Goal: Task Accomplishment & Management: Manage account settings

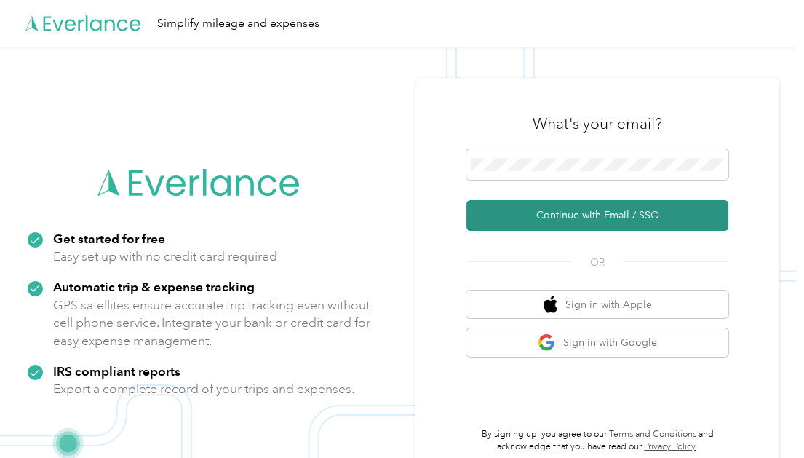
click at [593, 215] on button "Continue with Email / SSO" at bounding box center [598, 215] width 262 height 31
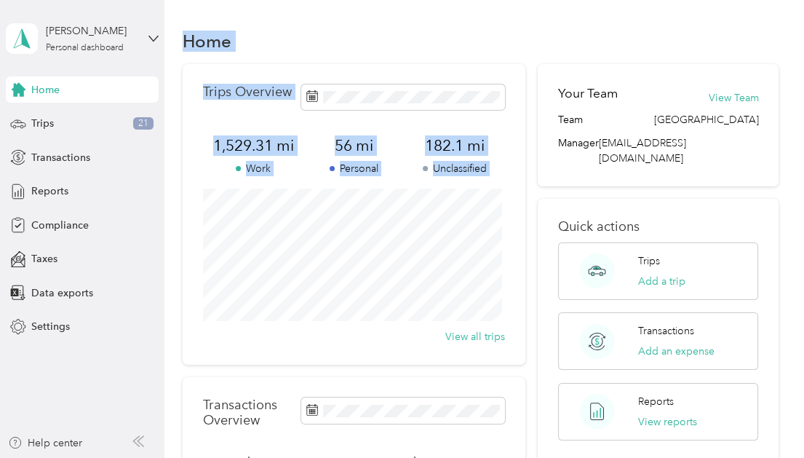
click at [127, 122] on div "Trips 21" at bounding box center [82, 124] width 153 height 26
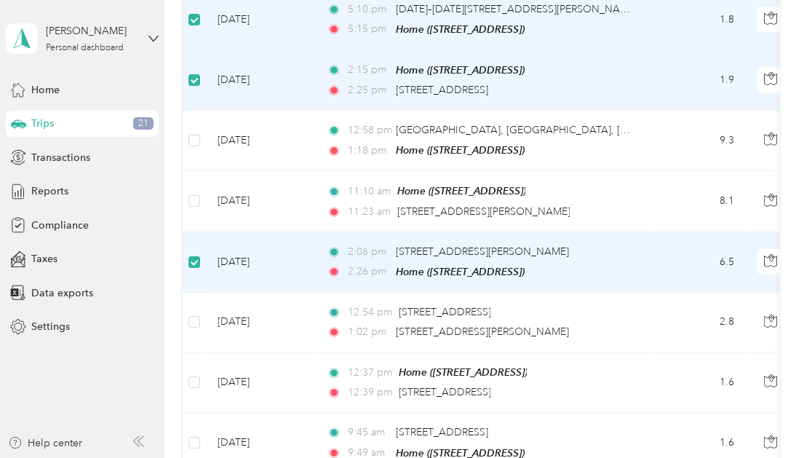
scroll to position [403, 0]
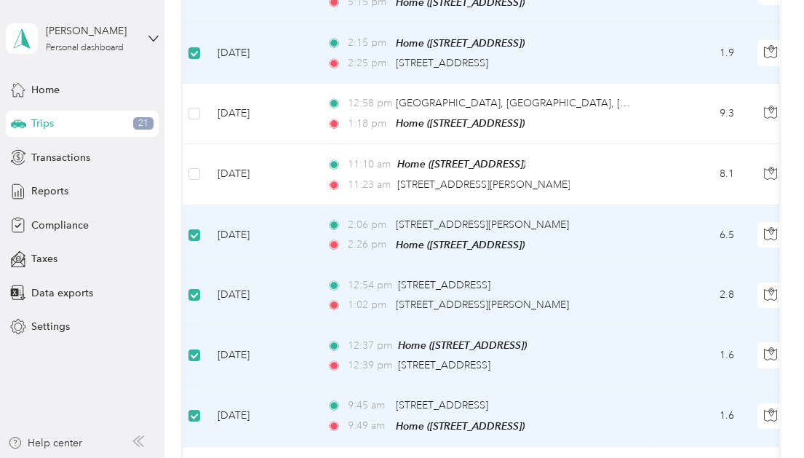
drag, startPoint x: 793, startPoint y: 159, endPoint x: 793, endPoint y: 187, distance: 27.7
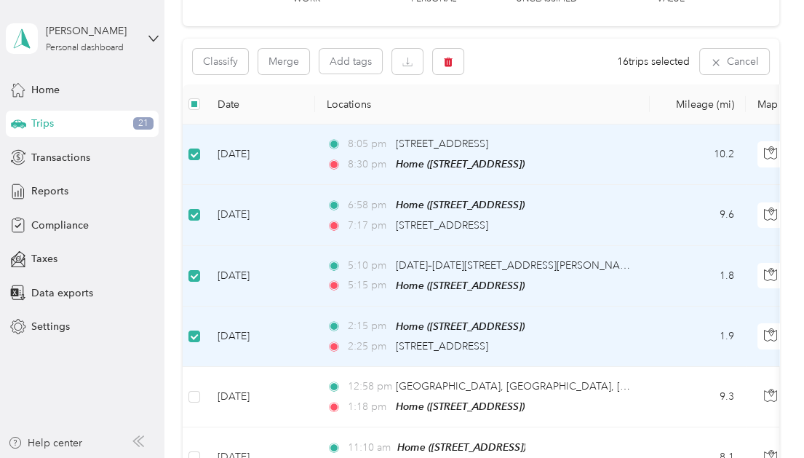
scroll to position [0, 0]
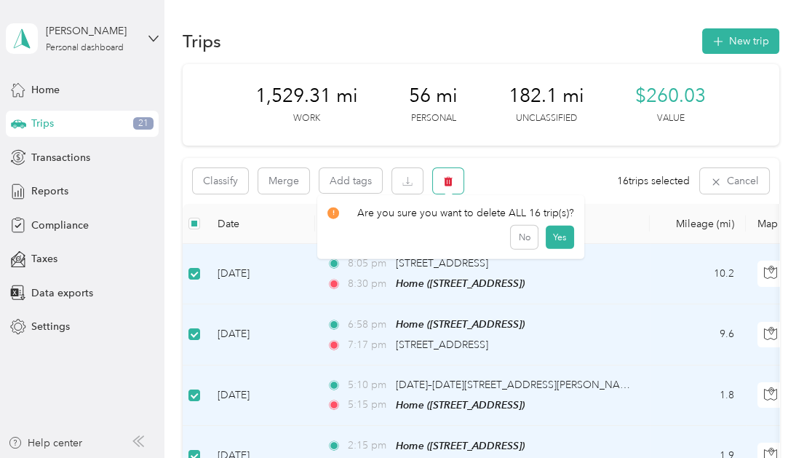
click at [442, 181] on button "button" at bounding box center [448, 180] width 31 height 25
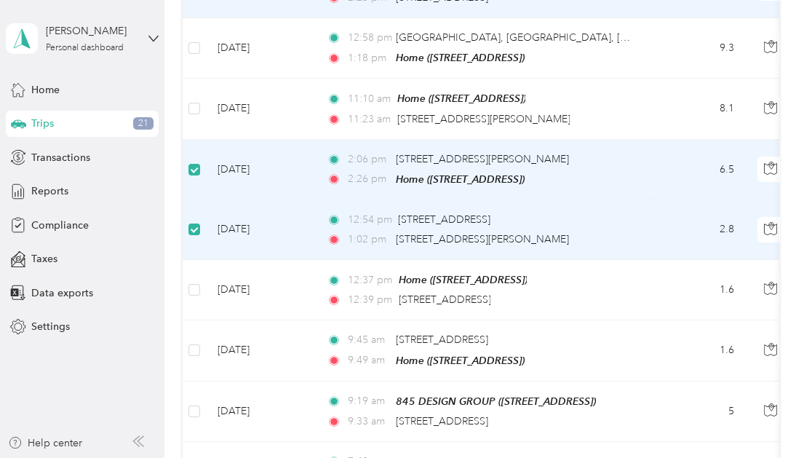
scroll to position [495, 0]
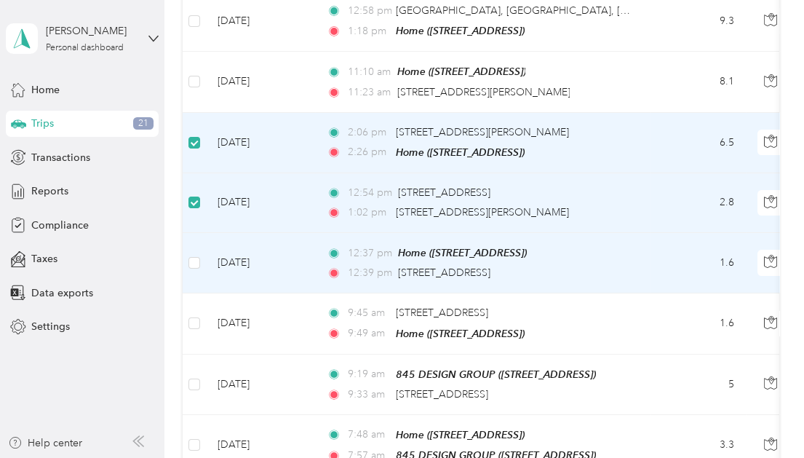
click at [200, 253] on td at bounding box center [194, 263] width 23 height 60
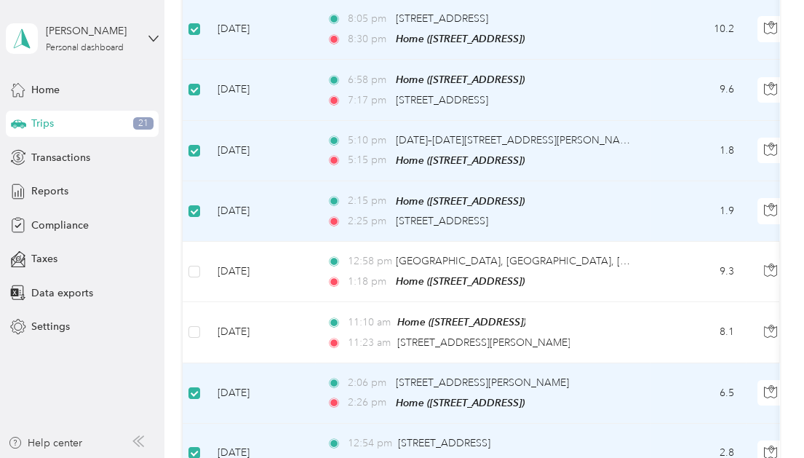
scroll to position [0, 0]
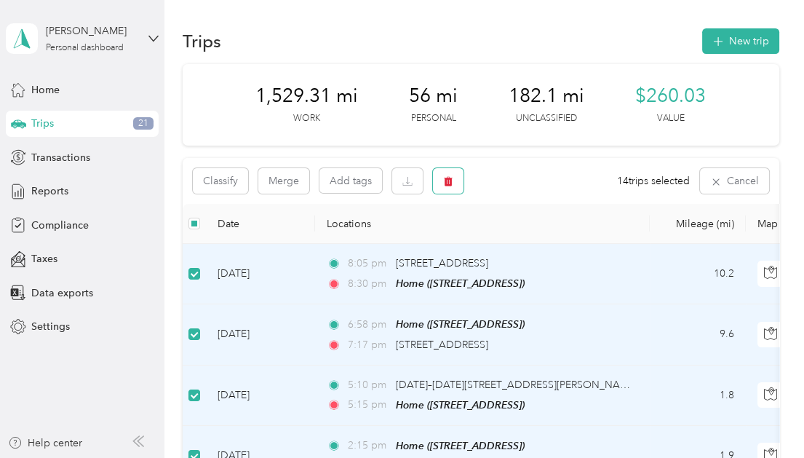
click at [446, 180] on icon "button" at bounding box center [448, 181] width 9 height 9
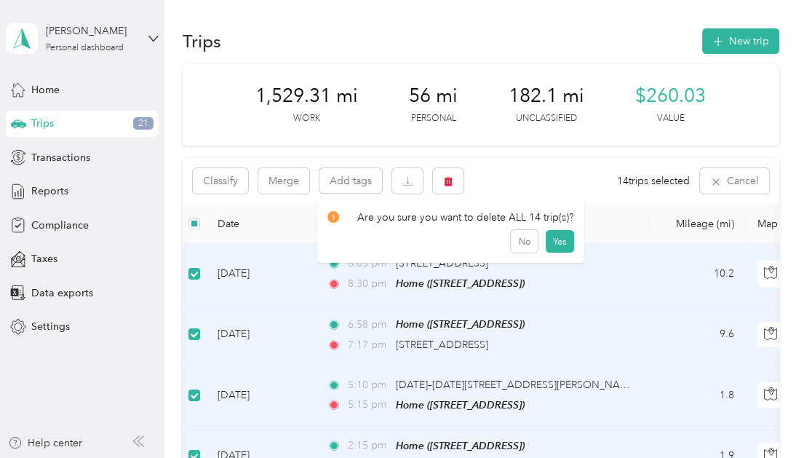
click at [553, 236] on button "Yes" at bounding box center [560, 241] width 28 height 23
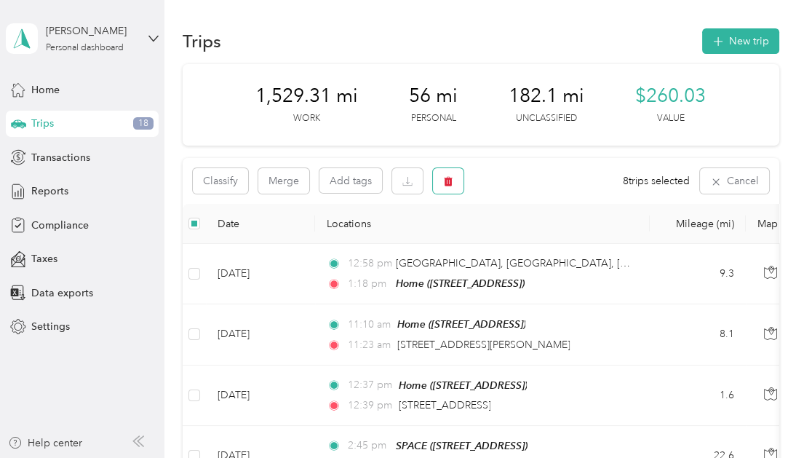
click at [443, 181] on icon "button" at bounding box center [448, 181] width 10 height 10
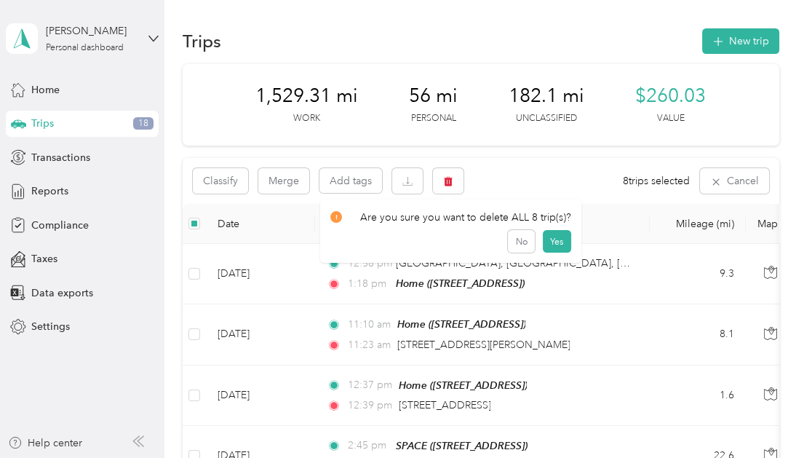
click at [552, 240] on button "Yes" at bounding box center [557, 241] width 28 height 23
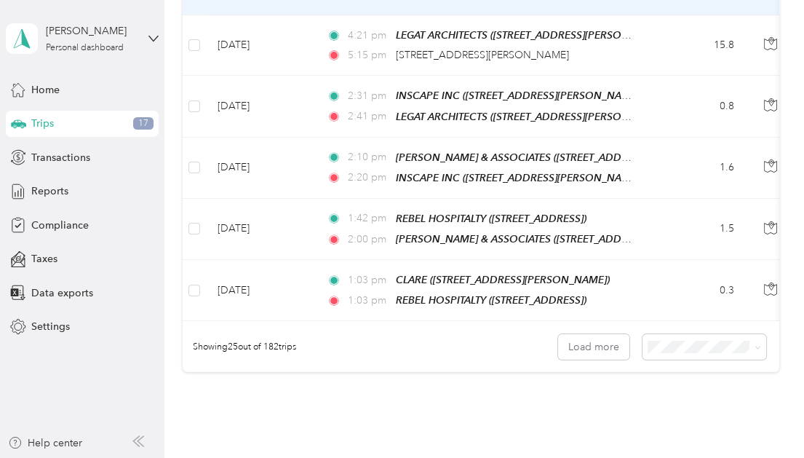
scroll to position [1450, 0]
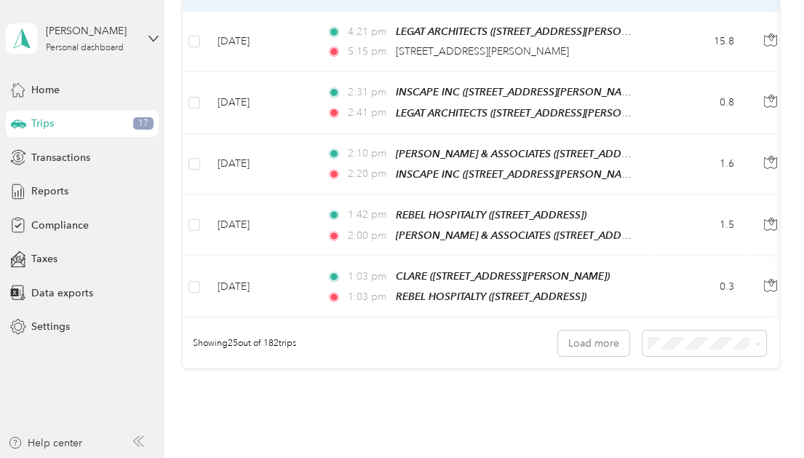
click at [752, 336] on span at bounding box center [756, 343] width 12 height 15
click at [750, 336] on span at bounding box center [756, 343] width 12 height 15
click at [756, 337] on span at bounding box center [758, 343] width 7 height 12
click at [751, 336] on span at bounding box center [756, 343] width 12 height 15
click at [592, 331] on button "Load more" at bounding box center [593, 343] width 71 height 25
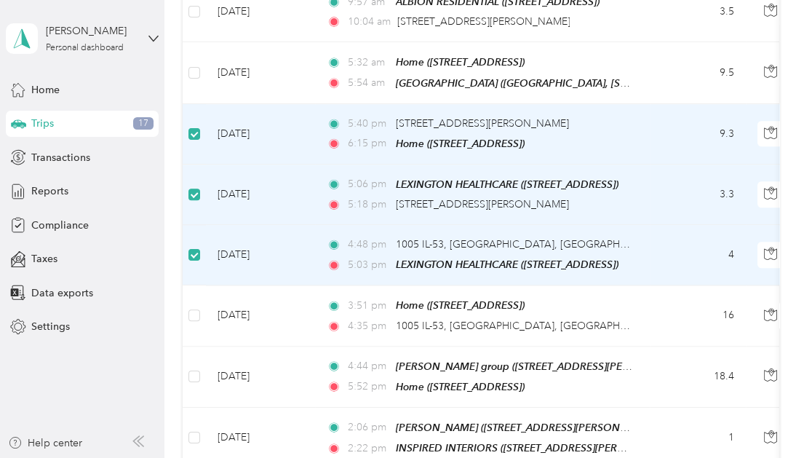
scroll to position [1963, 0]
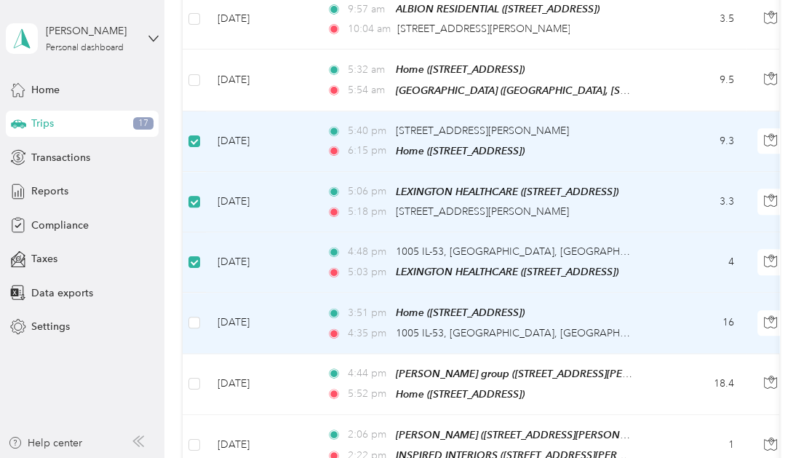
click at [750, 308] on td at bounding box center [771, 323] width 51 height 60
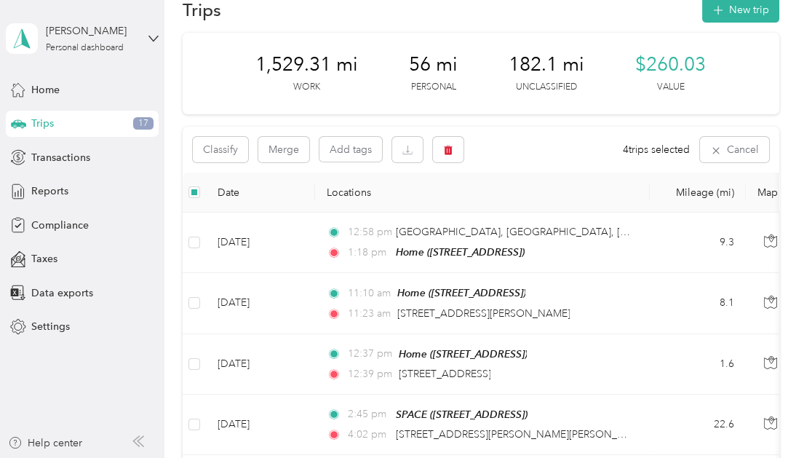
scroll to position [4, 0]
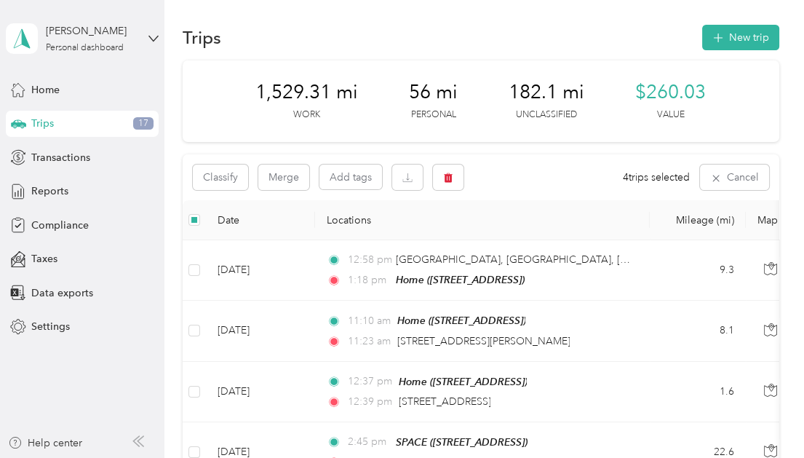
click at [57, 123] on div "Trips 17" at bounding box center [82, 124] width 153 height 26
click at [451, 175] on icon "button" at bounding box center [448, 177] width 9 height 9
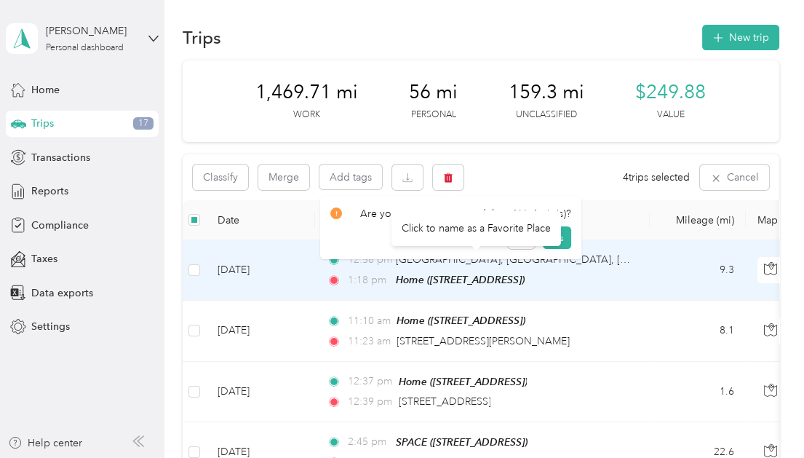
click at [555, 233] on div "Click to name as a Favorite Place" at bounding box center [477, 228] width 170 height 36
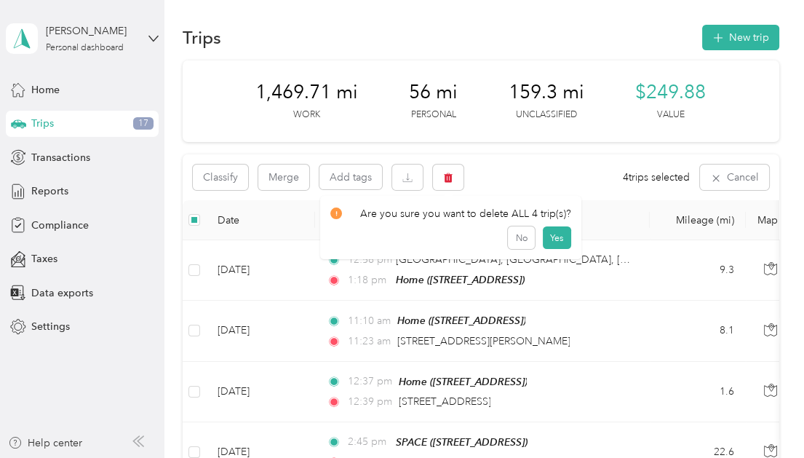
click at [558, 240] on button "Yes" at bounding box center [557, 237] width 28 height 23
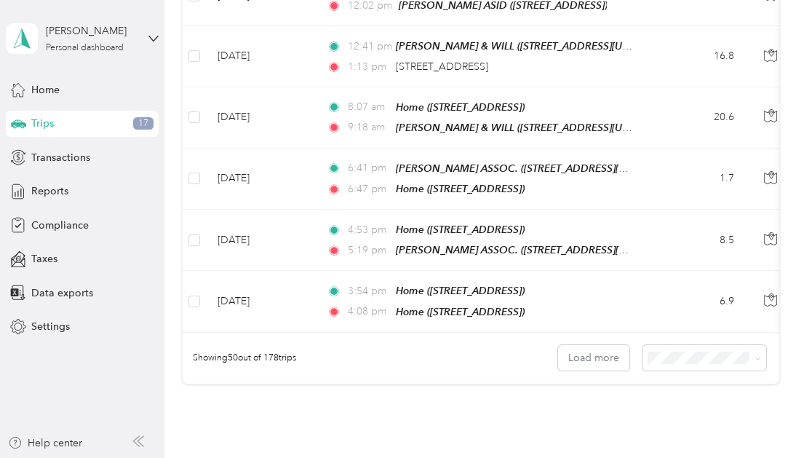
scroll to position [3035, 0]
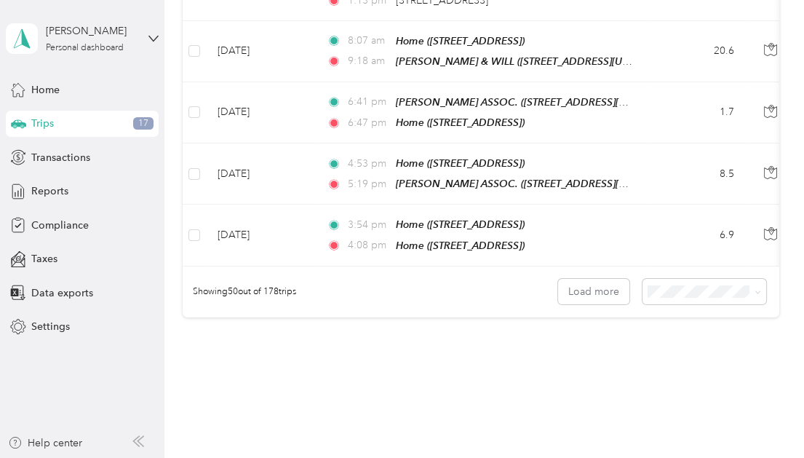
click at [38, 125] on span "Trips" at bounding box center [42, 123] width 23 height 15
click at [58, 189] on span "Reports" at bounding box center [49, 190] width 37 height 15
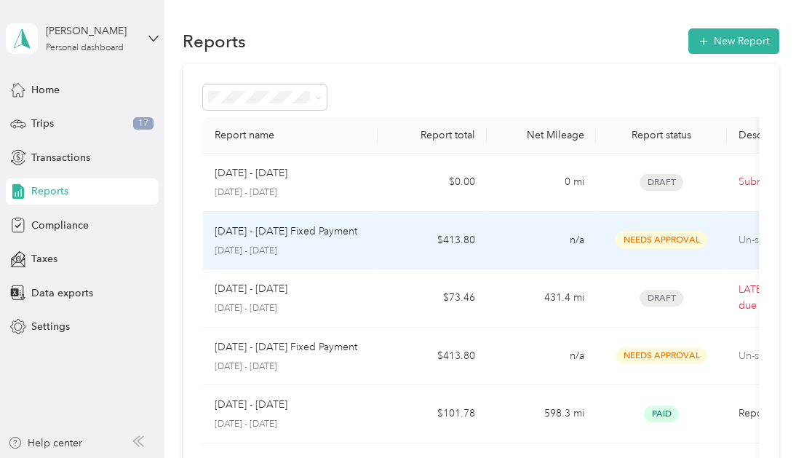
click at [353, 238] on p "[DATE] - [DATE] Fixed Payment" at bounding box center [286, 232] width 143 height 16
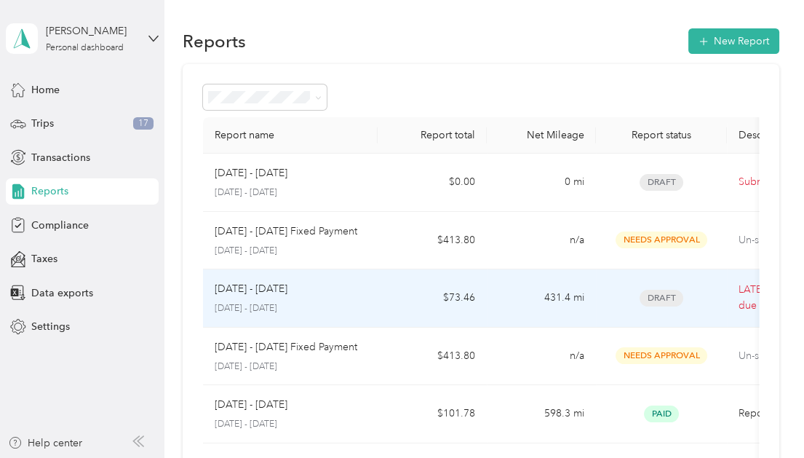
click at [656, 293] on span "Draft" at bounding box center [662, 298] width 44 height 17
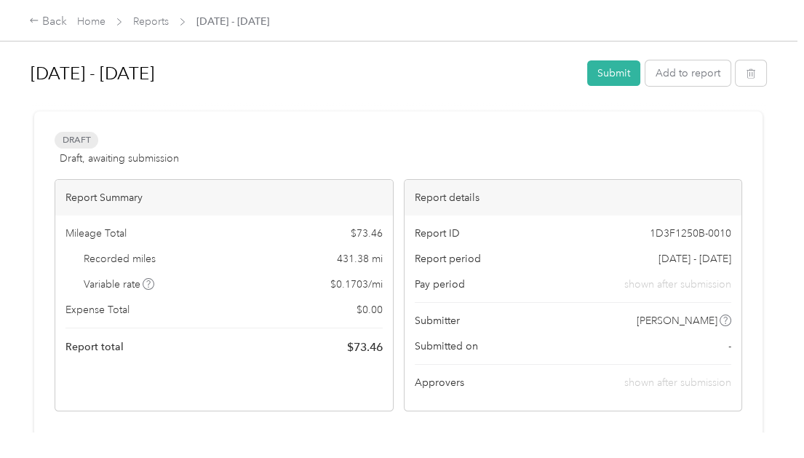
click at [606, 74] on button "Submit" at bounding box center [614, 72] width 53 height 25
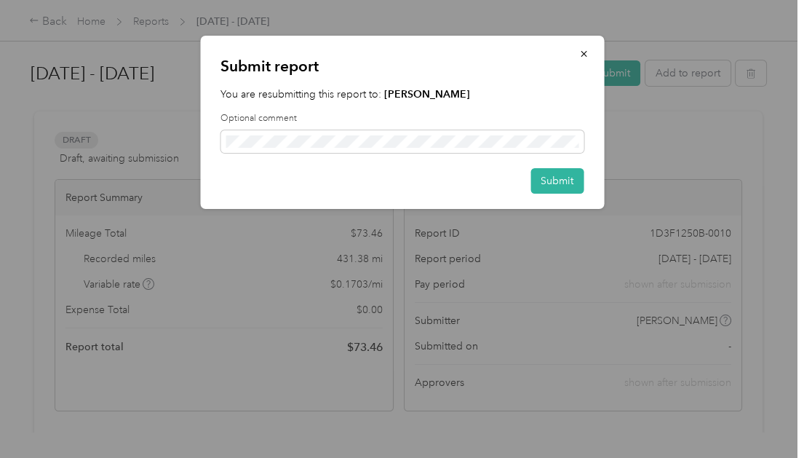
click at [556, 179] on button "Submit" at bounding box center [557, 180] width 53 height 25
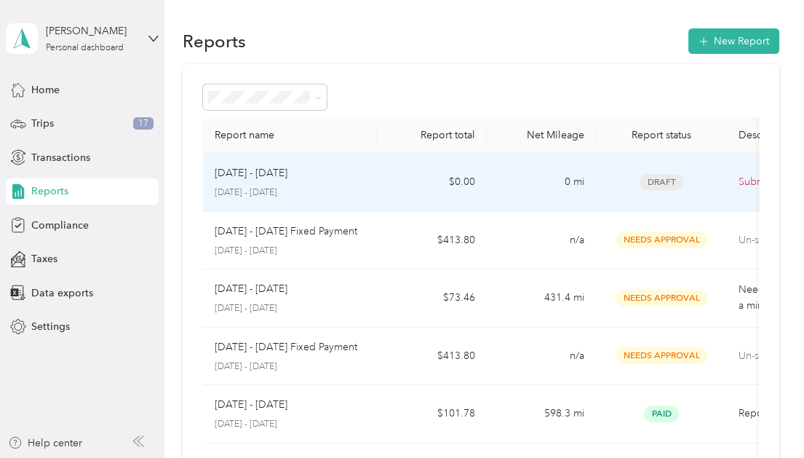
click at [660, 175] on span "Draft" at bounding box center [662, 182] width 44 height 17
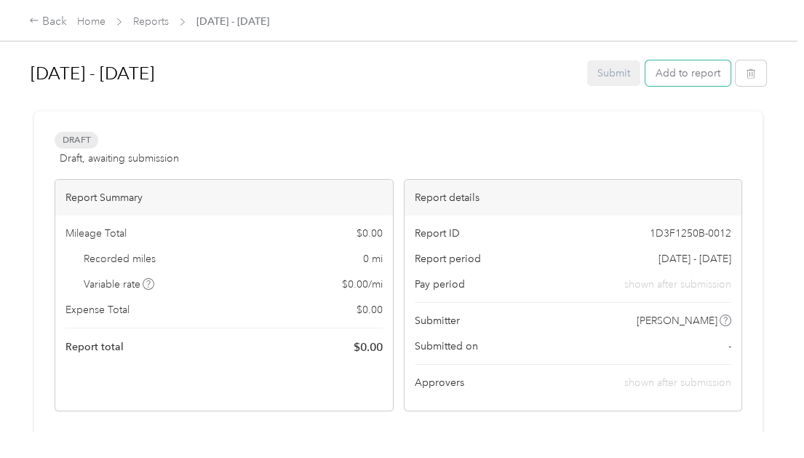
click at [681, 72] on button "Add to report" at bounding box center [688, 72] width 85 height 25
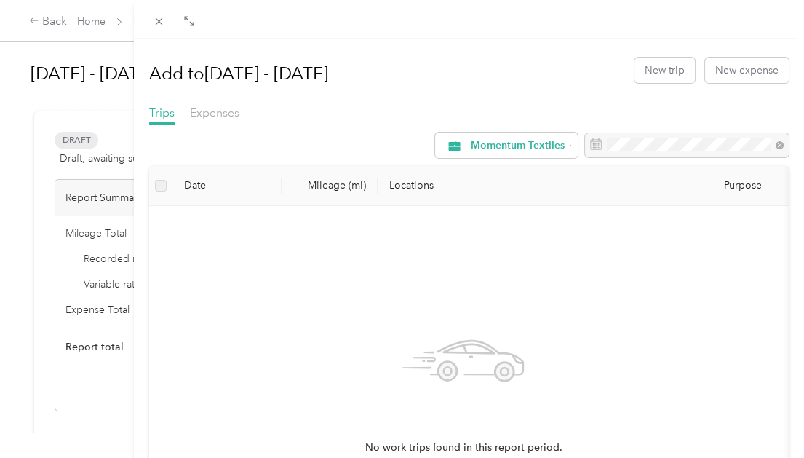
click at [84, 104] on div "Add to [DATE] - [DATE] New trip New expense Trips Expenses Momentum Textiles Da…" at bounding box center [402, 229] width 804 height 458
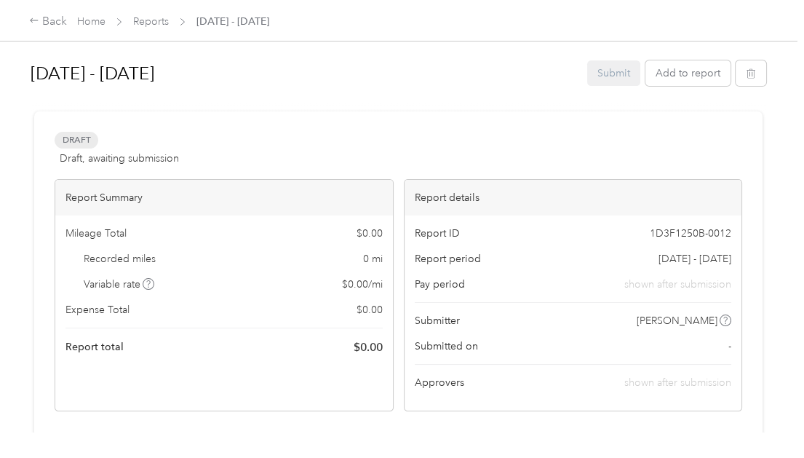
click at [57, 18] on div "Back" at bounding box center [48, 21] width 38 height 17
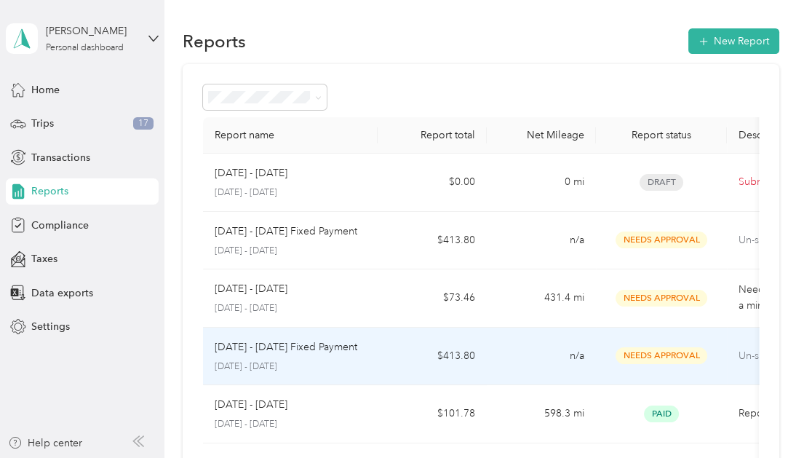
scroll to position [73, 0]
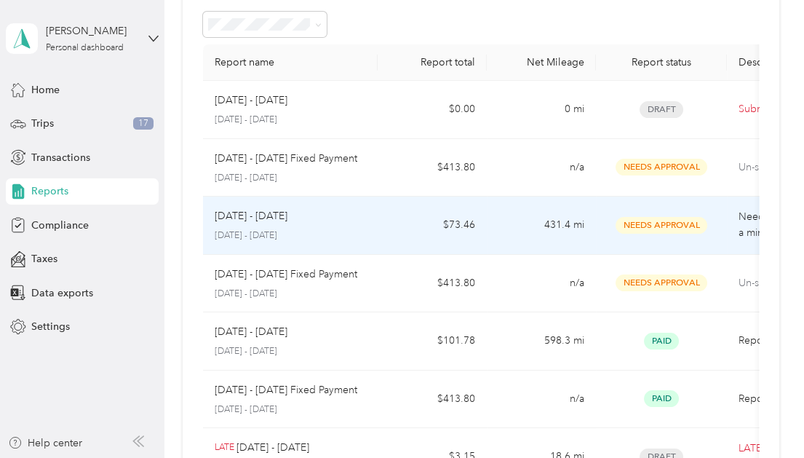
click at [741, 218] on p "Needs approval less than a minute ago" at bounding box center [800, 225] width 122 height 32
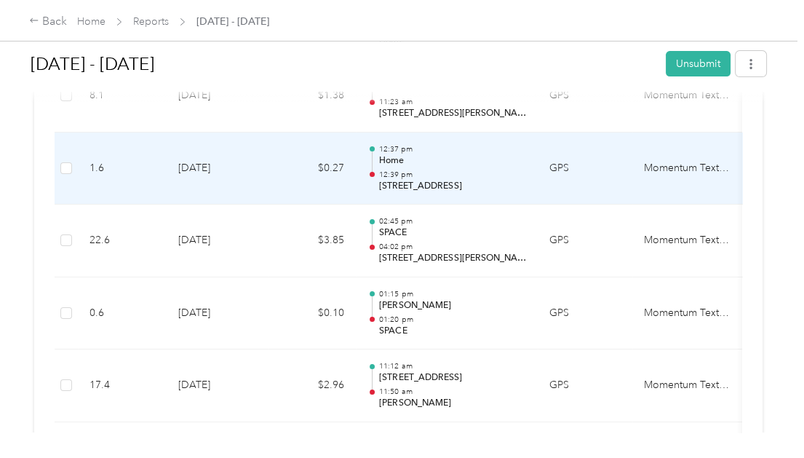
scroll to position [510, 0]
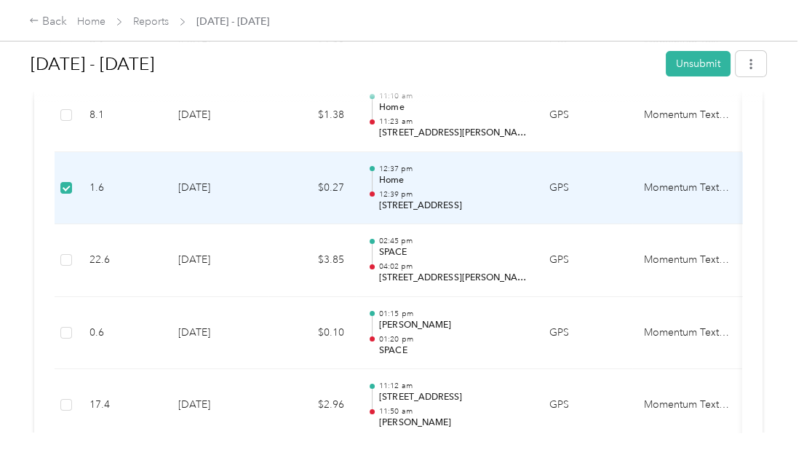
click at [716, 189] on td "Momentum Textiles" at bounding box center [687, 188] width 109 height 73
click at [667, 183] on td "Momentum Textiles" at bounding box center [687, 188] width 109 height 73
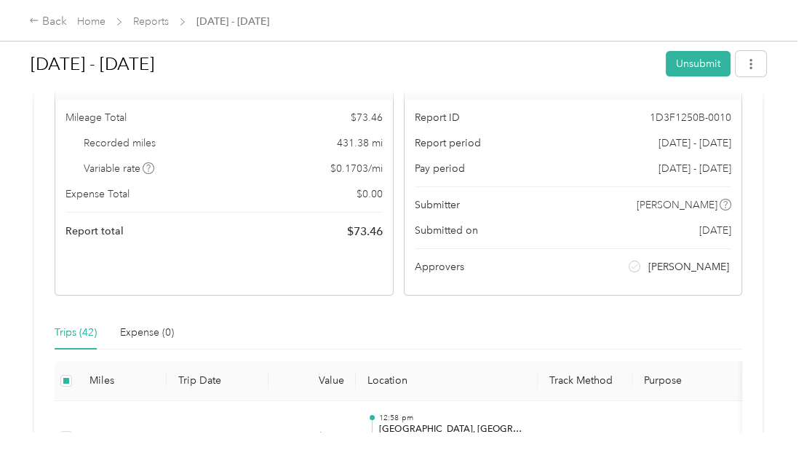
scroll to position [0, 0]
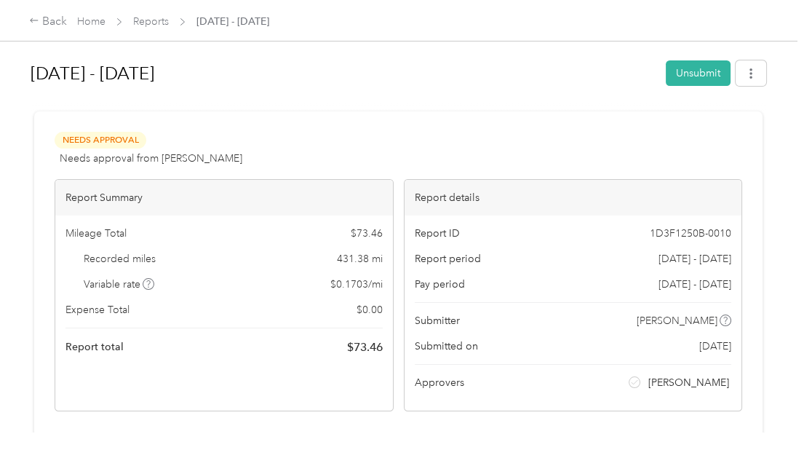
click at [44, 21] on div "Back" at bounding box center [48, 21] width 38 height 17
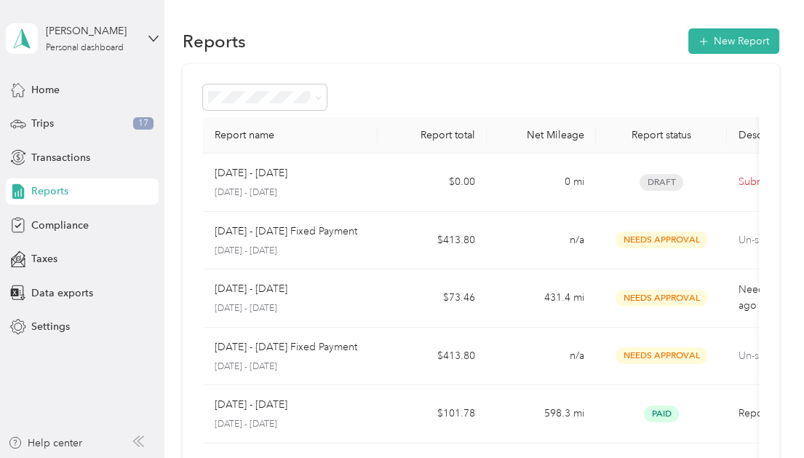
click at [109, 121] on div "Trips 17" at bounding box center [82, 124] width 153 height 26
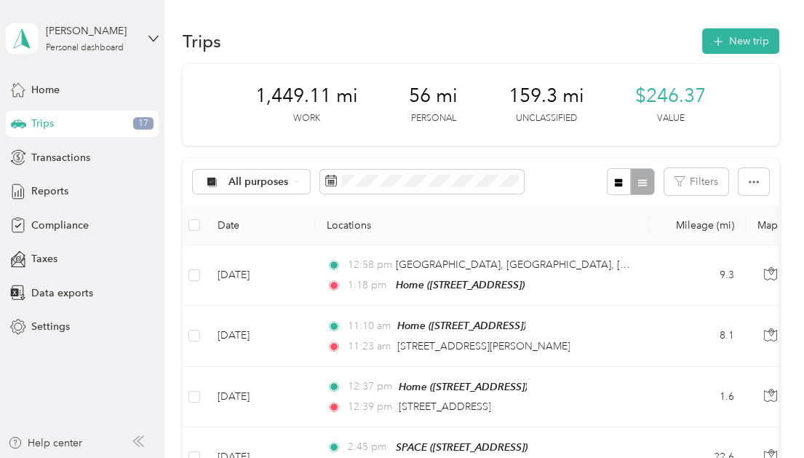
click at [297, 178] on icon at bounding box center [297, 181] width 6 height 6
click at [250, 230] on span "Unclassified" at bounding box center [276, 233] width 94 height 15
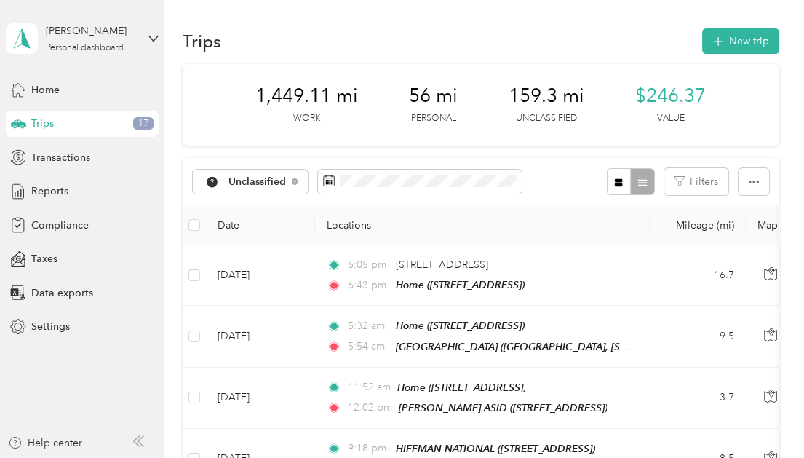
click at [163, 75] on aside "[PERSON_NAME] Personal dashboard Home Trips 17 Transactions Reports Compliance …" at bounding box center [82, 229] width 165 height 458
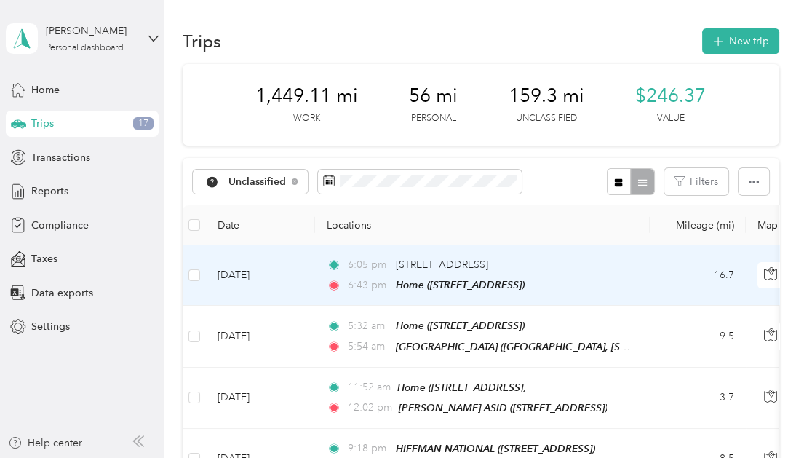
click at [701, 272] on td "16.7" at bounding box center [698, 275] width 96 height 60
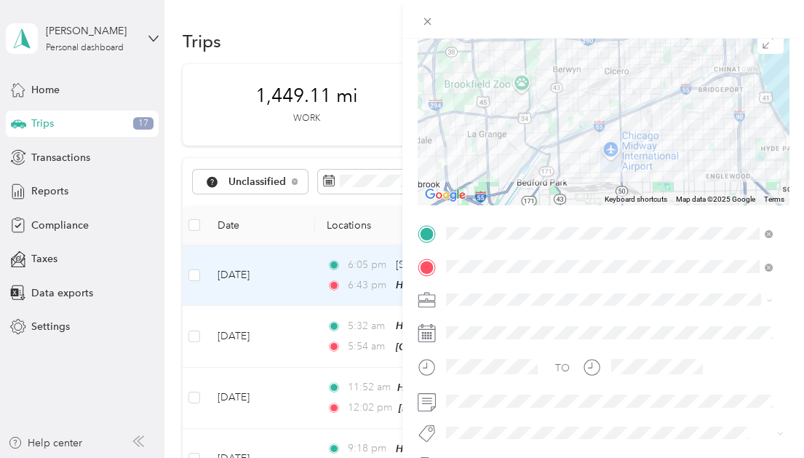
scroll to position [146, 0]
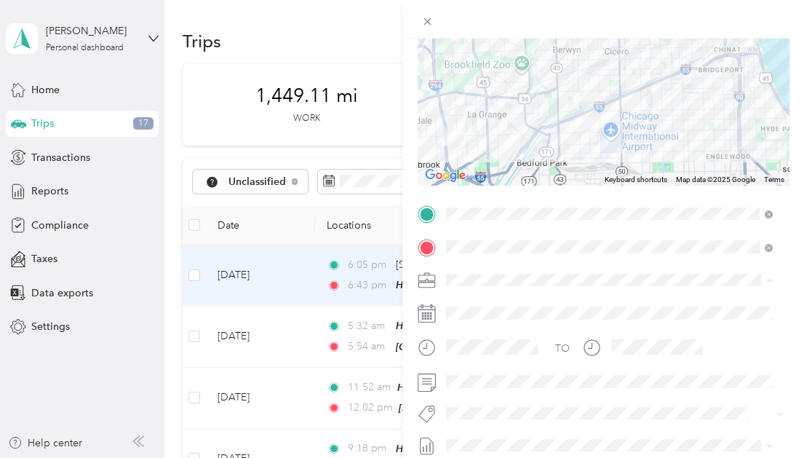
click at [488, 305] on li "Momentum Textiles" at bounding box center [609, 305] width 338 height 25
click at [385, 115] on div "Trip details Save This trip cannot be edited because it is either under review,…" at bounding box center [402, 229] width 804 height 458
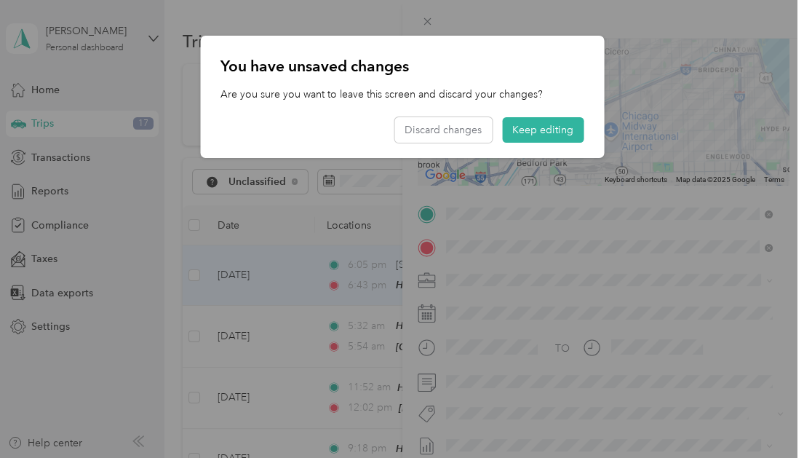
click at [553, 127] on button "Keep editing" at bounding box center [543, 129] width 82 height 25
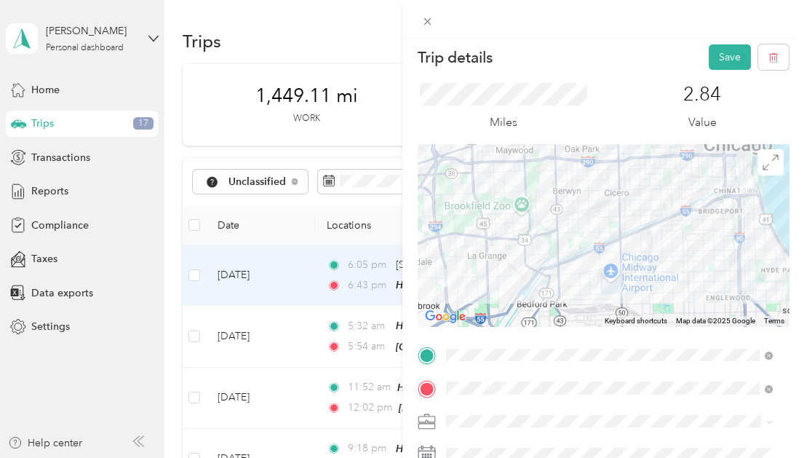
scroll to position [0, 0]
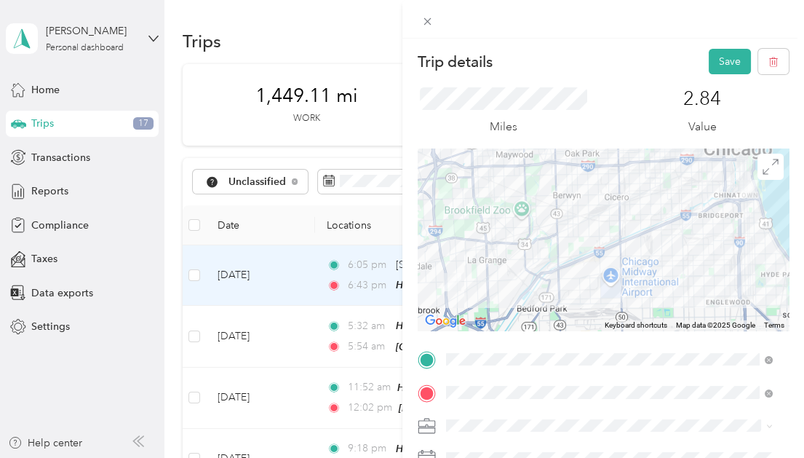
click at [714, 59] on button "Save" at bounding box center [730, 61] width 42 height 25
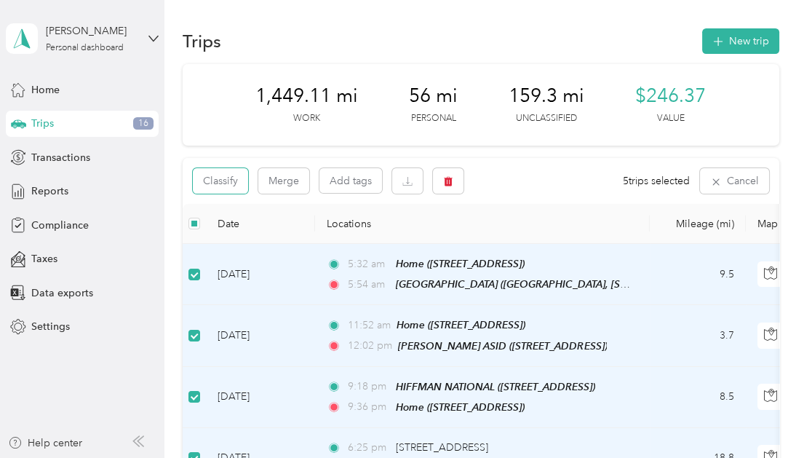
click at [238, 184] on button "Classify" at bounding box center [220, 180] width 55 height 25
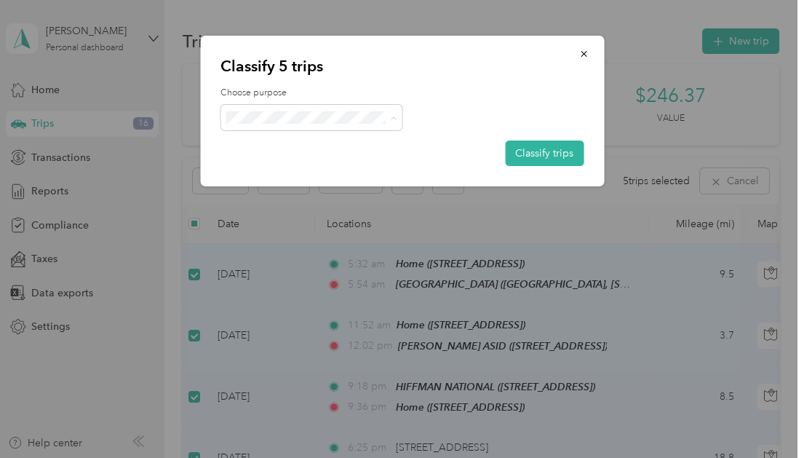
click at [299, 147] on li "Momentum Textiles" at bounding box center [312, 143] width 182 height 25
click at [564, 150] on button "Classify trips" at bounding box center [544, 153] width 79 height 25
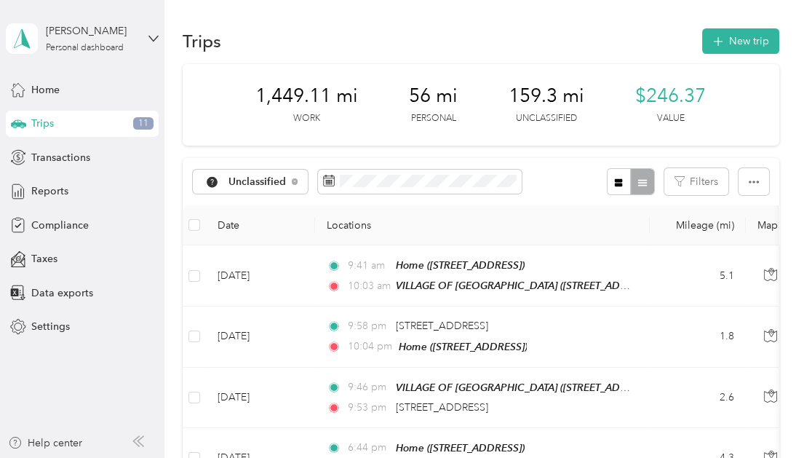
drag, startPoint x: 98, startPoint y: 125, endPoint x: 88, endPoint y: 124, distance: 9.6
click at [88, 124] on div "Trips 11" at bounding box center [82, 124] width 153 height 26
click at [103, 126] on div "Trips 11" at bounding box center [82, 124] width 153 height 26
click at [46, 193] on span "Reports" at bounding box center [49, 190] width 37 height 15
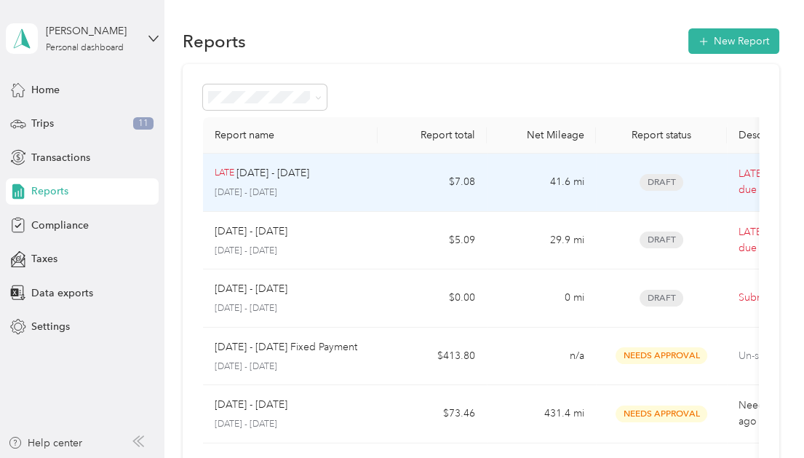
click at [725, 172] on td "Draft" at bounding box center [661, 183] width 131 height 58
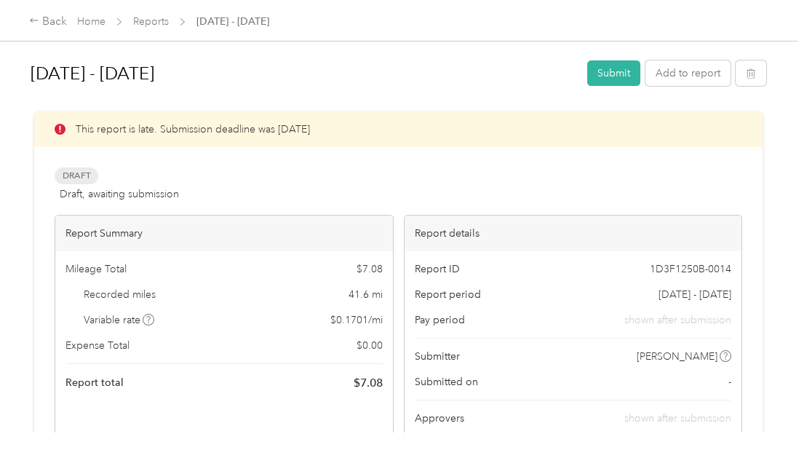
click at [614, 72] on button "Submit" at bounding box center [614, 72] width 53 height 25
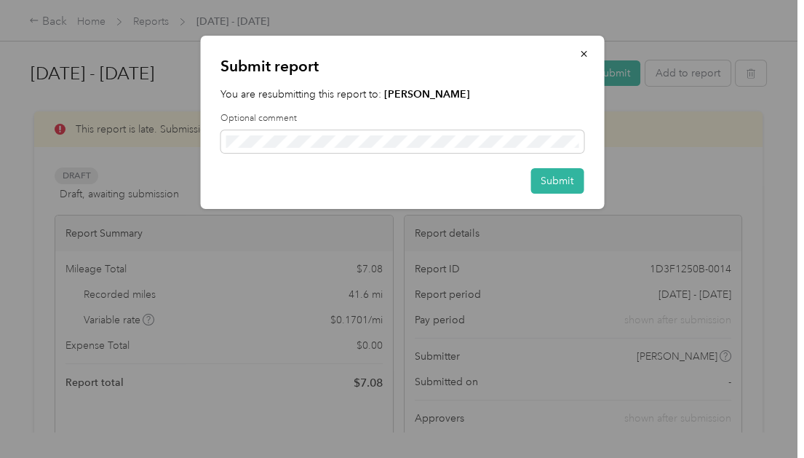
click at [572, 178] on button "Submit" at bounding box center [557, 180] width 53 height 25
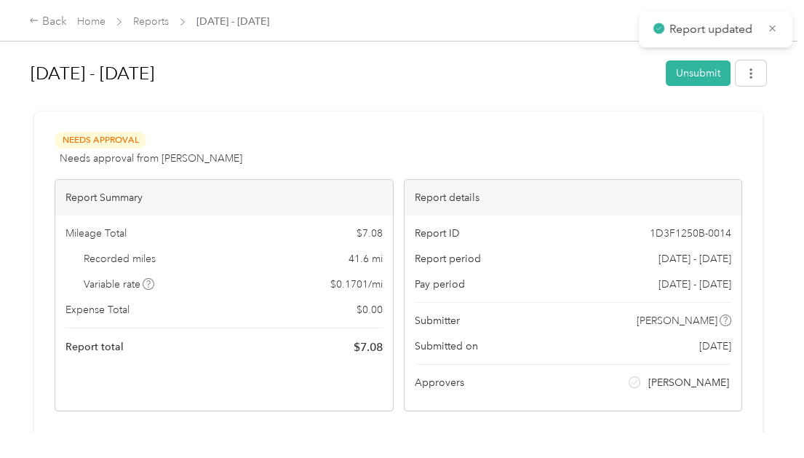
click at [45, 23] on div "Back" at bounding box center [48, 21] width 38 height 17
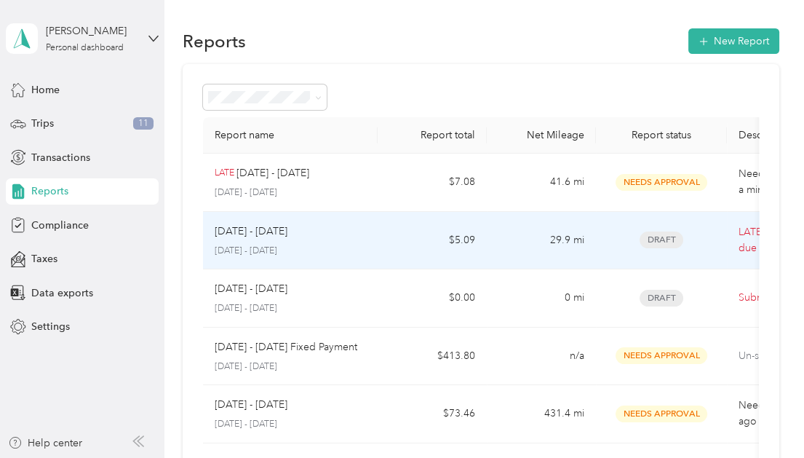
click at [734, 242] on td "LATE - This report was due on [DATE]" at bounding box center [800, 241] width 146 height 58
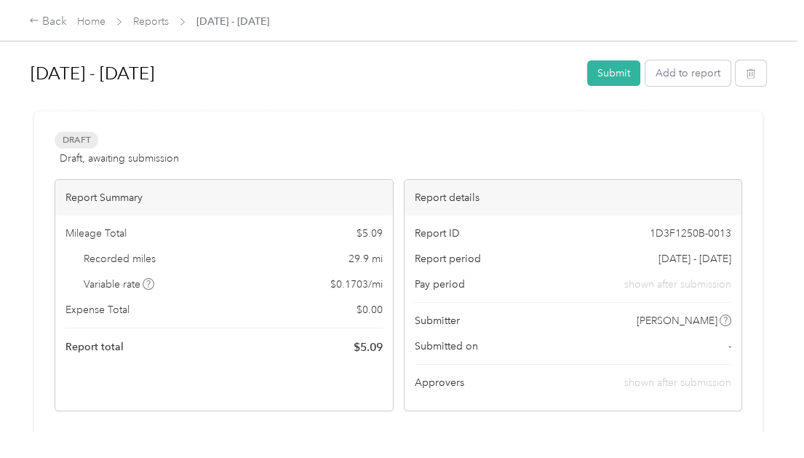
click at [613, 73] on button "Submit" at bounding box center [614, 72] width 53 height 25
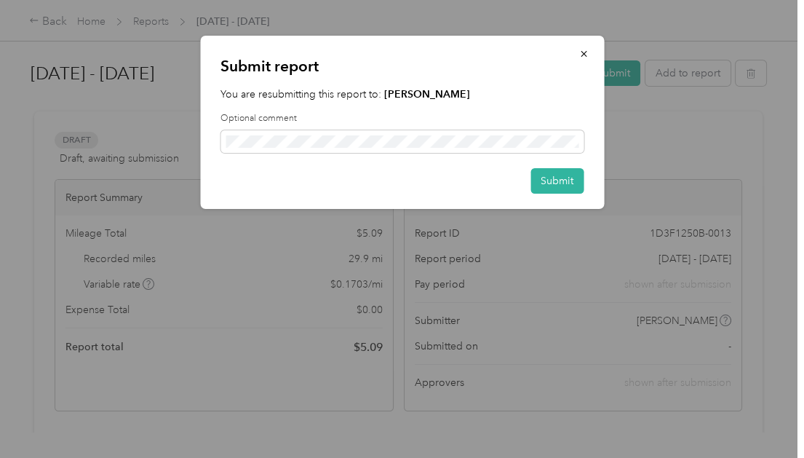
click at [572, 181] on button "Submit" at bounding box center [557, 180] width 53 height 25
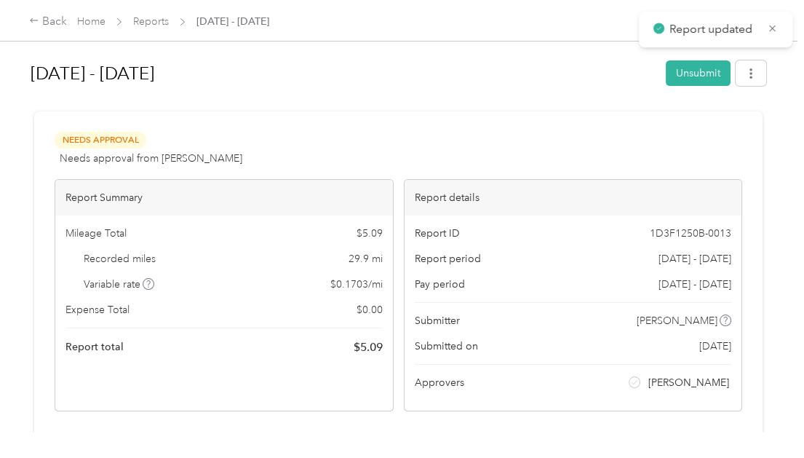
click at [47, 22] on div "Back" at bounding box center [48, 21] width 38 height 17
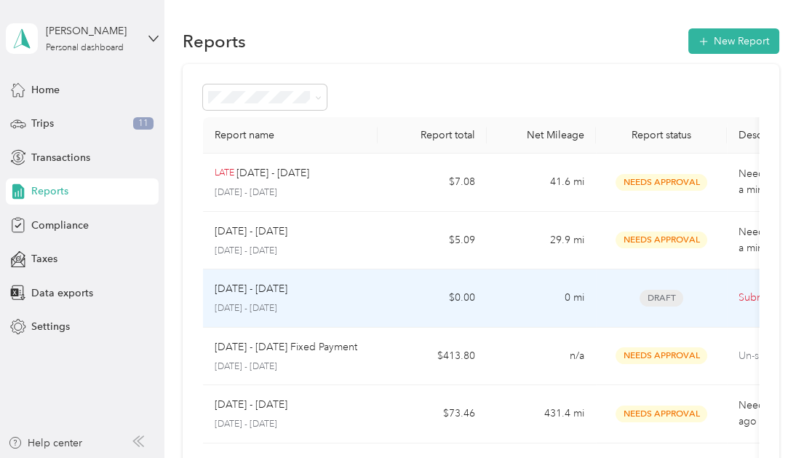
click at [740, 296] on p "Submit by [DATE]" at bounding box center [800, 298] width 122 height 16
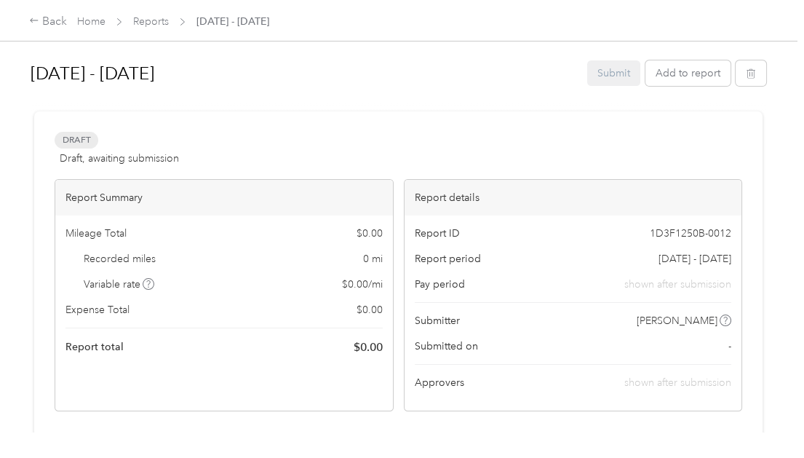
click at [46, 24] on div "Back" at bounding box center [48, 21] width 38 height 17
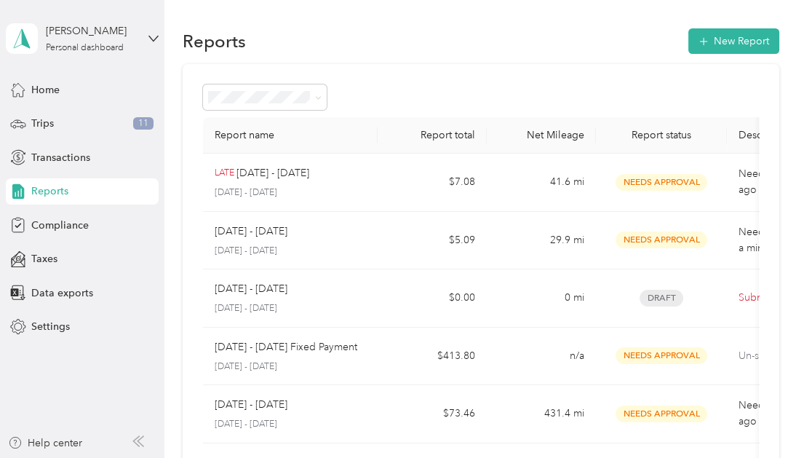
click at [100, 130] on div "Trips 11" at bounding box center [82, 124] width 153 height 26
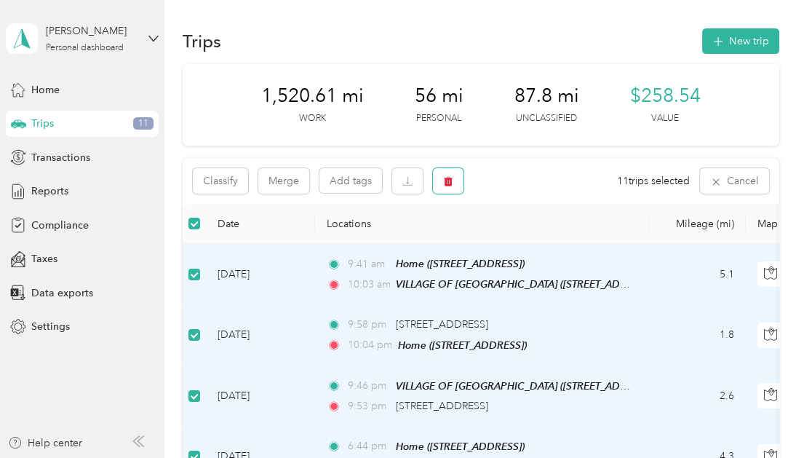
click at [441, 179] on button "button" at bounding box center [448, 180] width 31 height 25
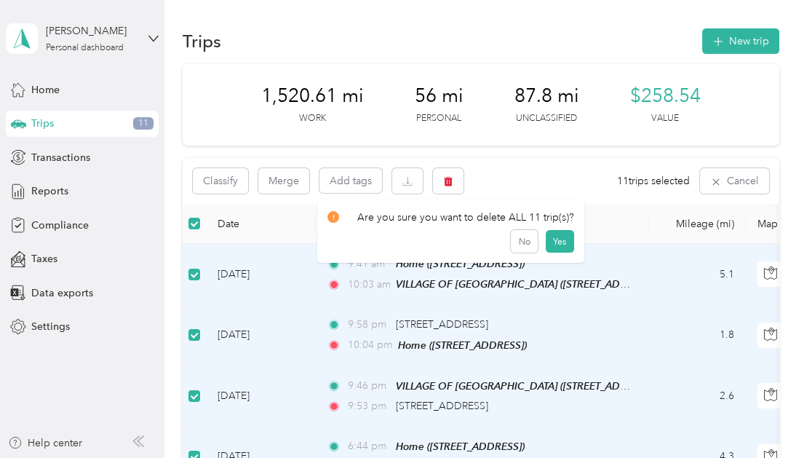
click at [556, 242] on button "Yes" at bounding box center [560, 241] width 28 height 23
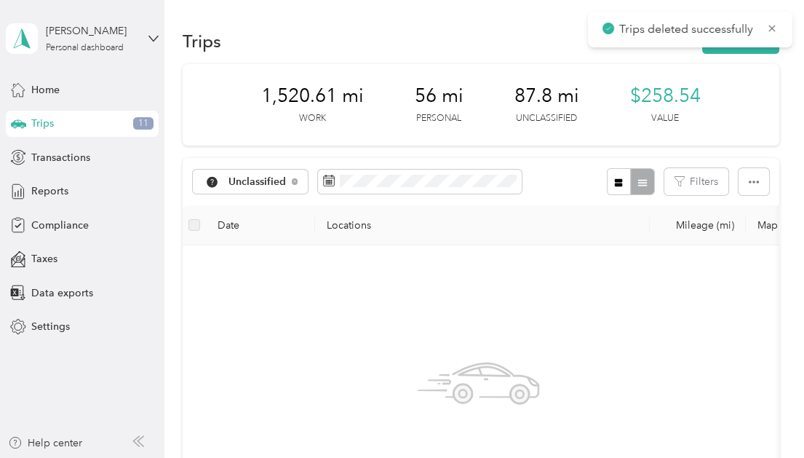
click at [96, 125] on div "Trips 11" at bounding box center [82, 124] width 153 height 26
click at [51, 122] on span "Trips" at bounding box center [42, 123] width 23 height 15
click at [76, 154] on span "Transactions" at bounding box center [60, 157] width 59 height 15
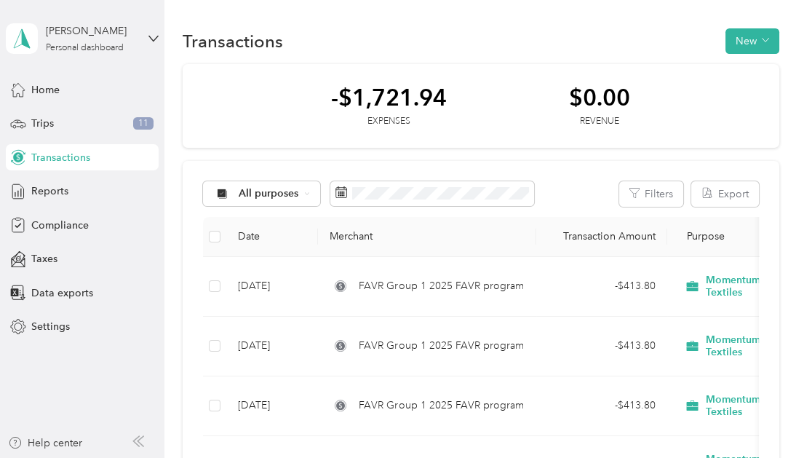
click at [50, 123] on span "Trips" at bounding box center [42, 123] width 23 height 15
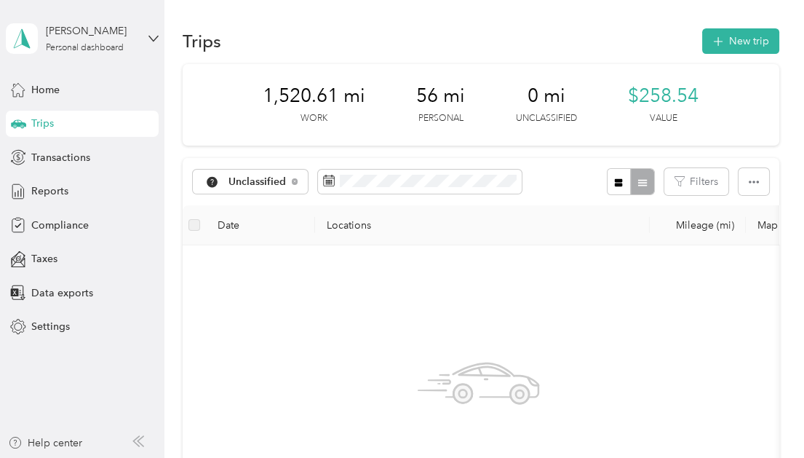
click at [42, 155] on span "Transactions" at bounding box center [60, 157] width 59 height 15
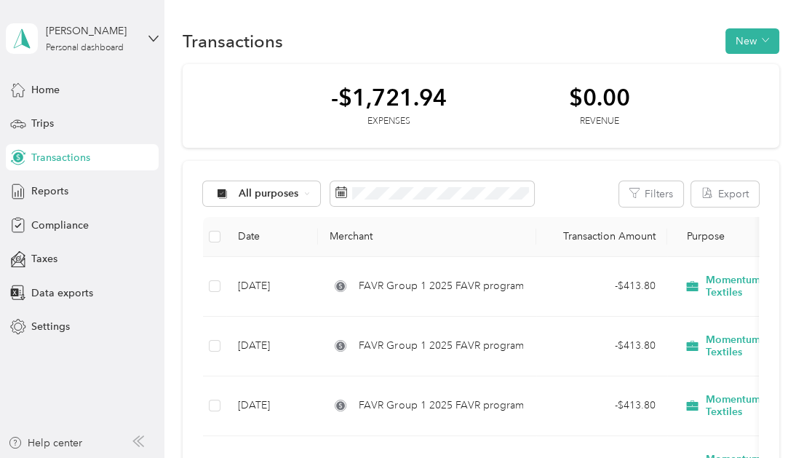
click at [47, 119] on span "Trips" at bounding box center [42, 123] width 23 height 15
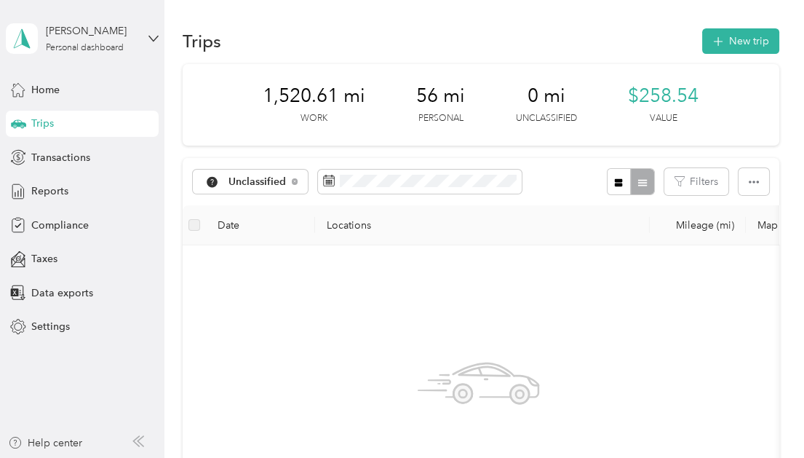
click at [738, 35] on button "New trip" at bounding box center [741, 40] width 77 height 25
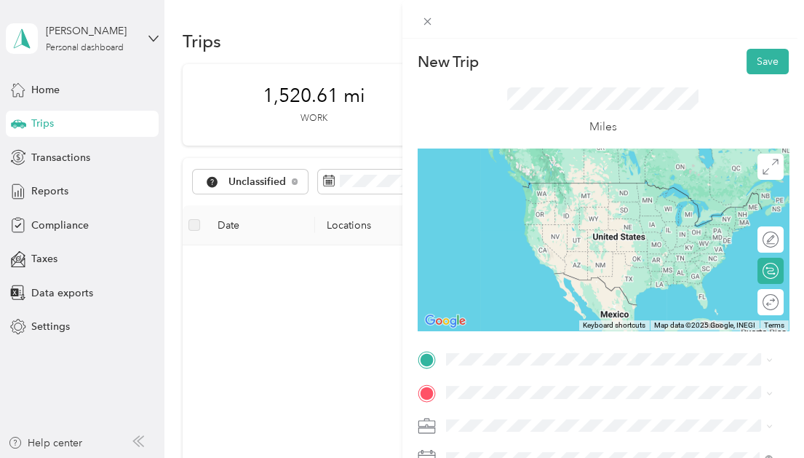
click at [545, 205] on span "[STREET_ADDRESS]" at bounding box center [519, 201] width 92 height 12
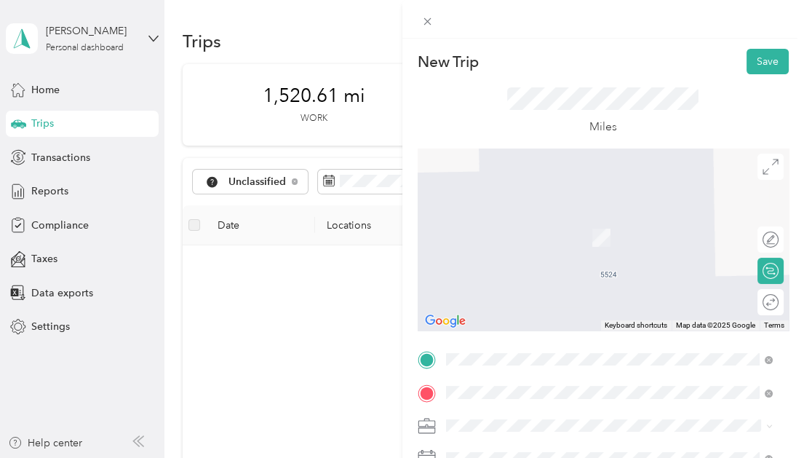
click at [567, 457] on div "New Trip Save This trip cannot be edited because it is either under review, app…" at bounding box center [398, 458] width 797 height 0
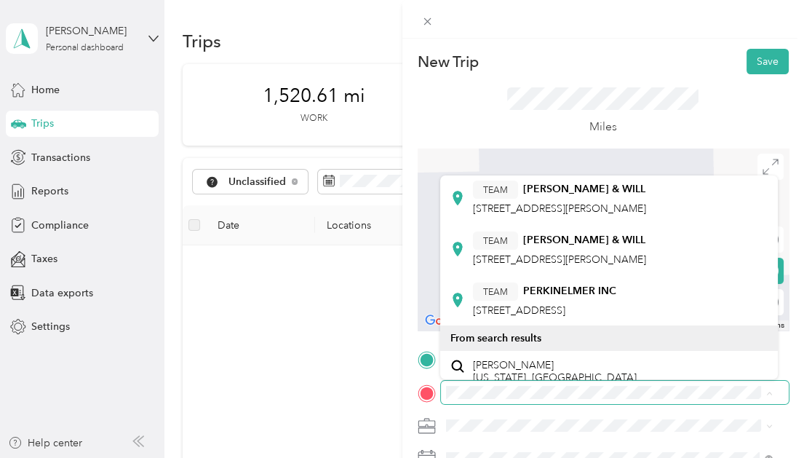
scroll to position [402, 0]
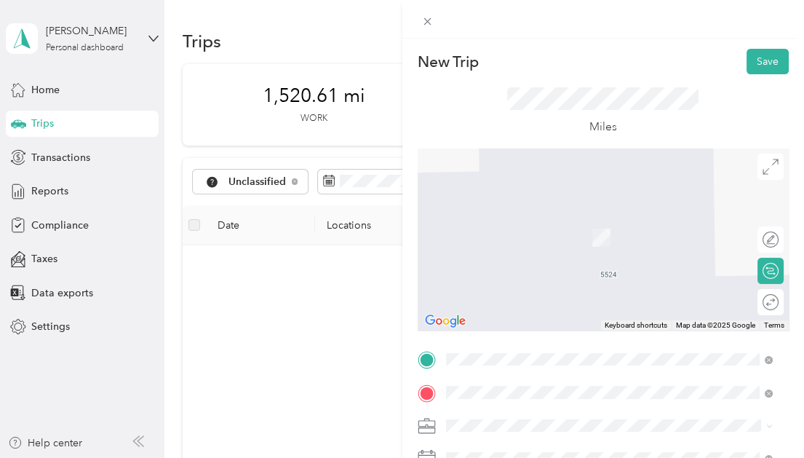
click at [525, 232] on div "TEAM [PERSON_NAME] & WILL [STREET_ADDRESS][US_STATE]" at bounding box center [559, 232] width 173 height 36
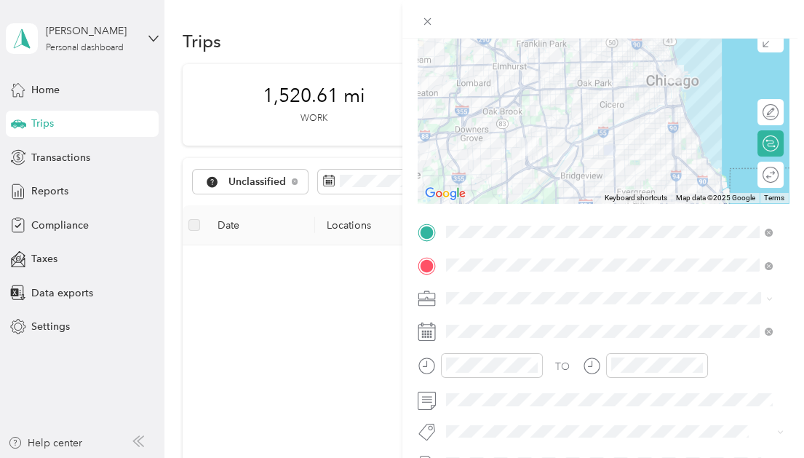
scroll to position [146, 0]
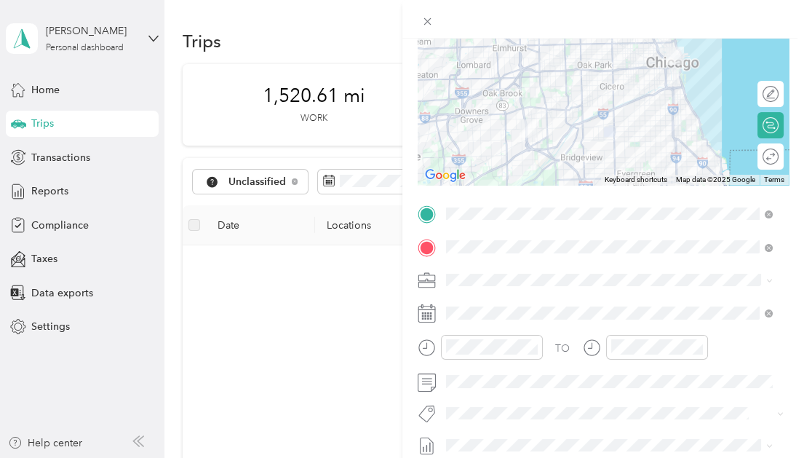
click at [427, 316] on icon at bounding box center [427, 313] width 18 height 18
click at [422, 313] on rect at bounding box center [423, 313] width 2 height 2
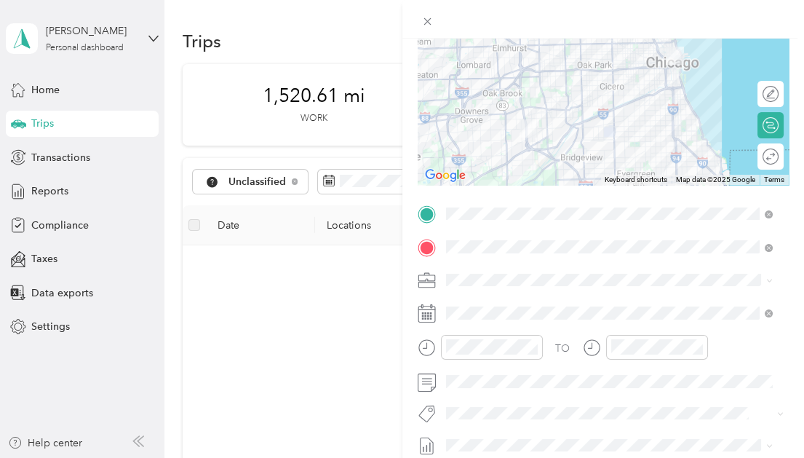
click at [422, 313] on rect at bounding box center [423, 313] width 2 height 2
click at [424, 315] on icon at bounding box center [427, 313] width 18 height 18
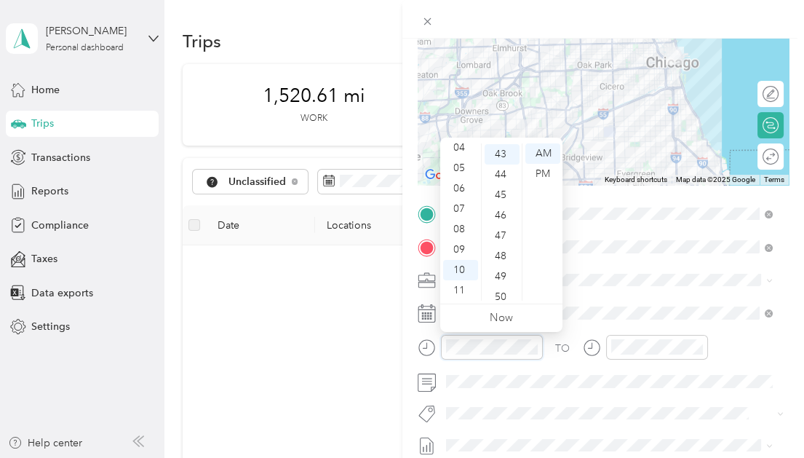
scroll to position [15, 0]
click at [459, 180] on div "02" at bounding box center [460, 180] width 35 height 20
click at [542, 173] on div "PM" at bounding box center [543, 174] width 35 height 20
click at [541, 173] on div "PM" at bounding box center [543, 174] width 35 height 20
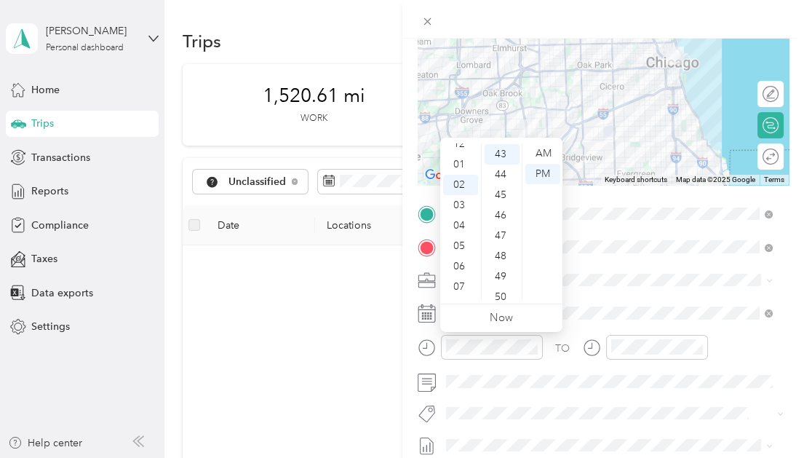
scroll to position [0, 0]
click at [462, 153] on div "12" at bounding box center [460, 153] width 35 height 20
click at [550, 150] on div "AM" at bounding box center [543, 153] width 35 height 20
click at [460, 265] on div "10" at bounding box center [460, 270] width 35 height 20
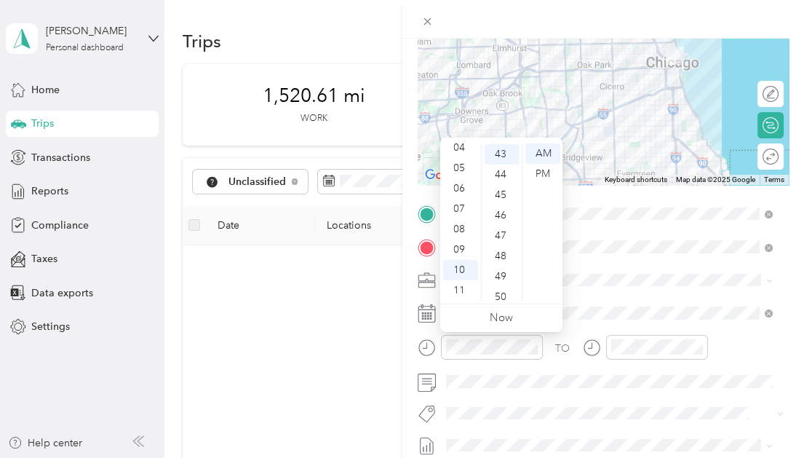
click at [505, 316] on link "Now" at bounding box center [501, 318] width 23 height 14
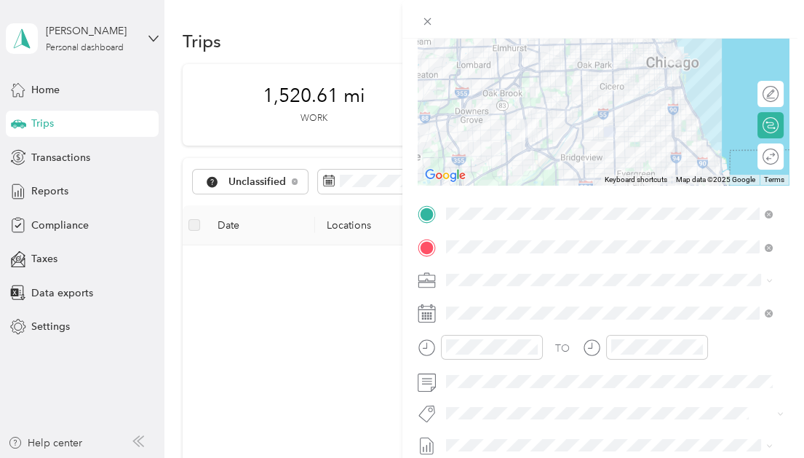
click at [426, 317] on icon at bounding box center [427, 313] width 18 height 18
click at [426, 313] on rect at bounding box center [425, 313] width 2 height 2
click at [423, 317] on rect at bounding box center [423, 316] width 2 height 2
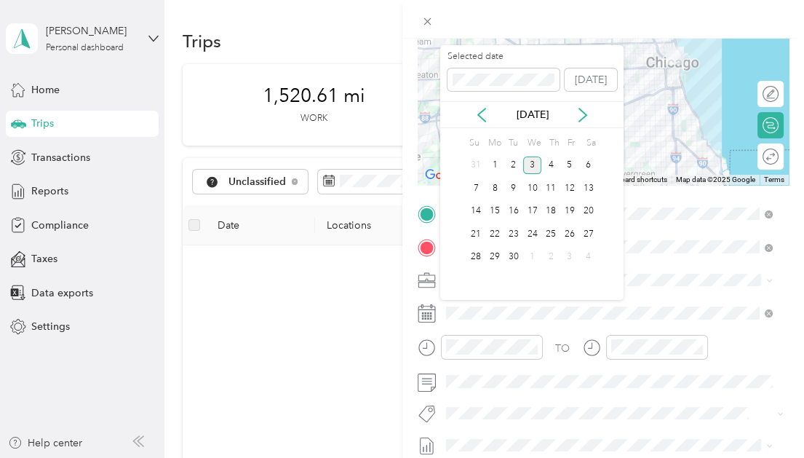
click at [511, 162] on div "2" at bounding box center [514, 166] width 19 height 18
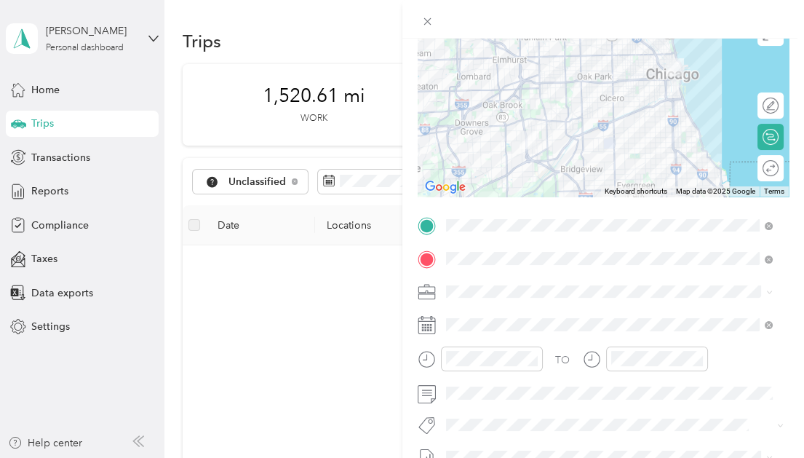
scroll to position [14, 0]
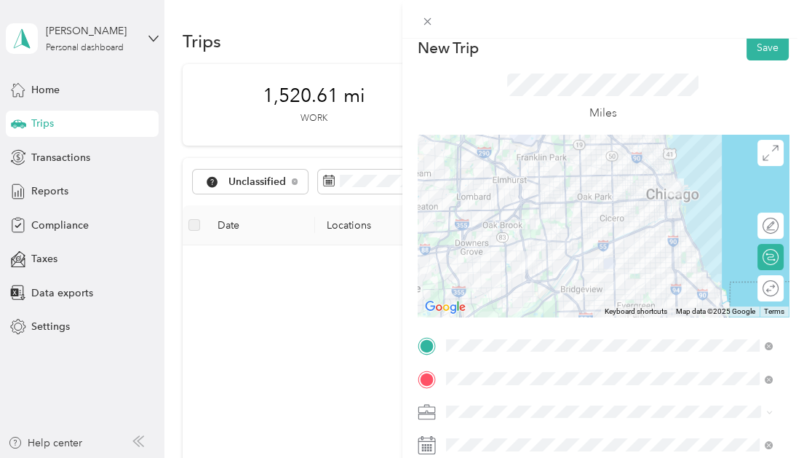
click at [759, 47] on button "Save" at bounding box center [768, 47] width 42 height 25
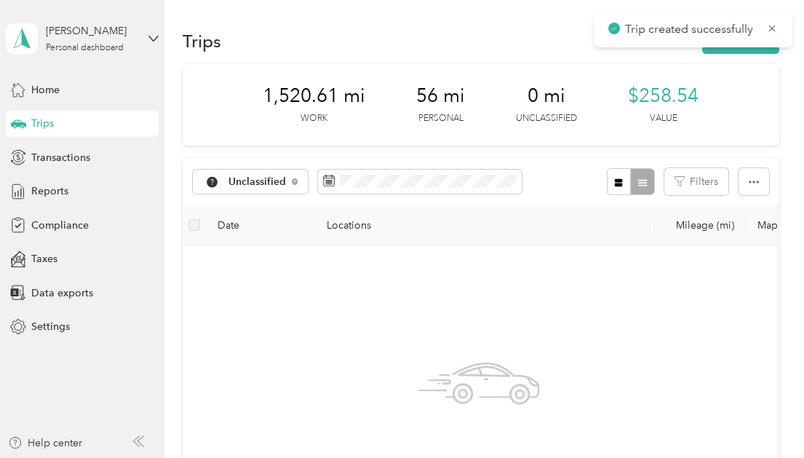
click at [777, 26] on icon at bounding box center [773, 28] width 12 height 13
click at [751, 39] on button "New trip" at bounding box center [741, 40] width 77 height 25
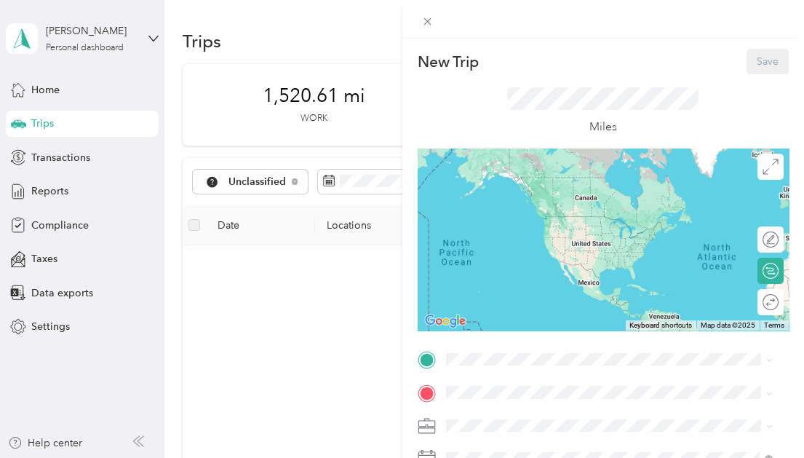
click at [484, 352] on span at bounding box center [615, 359] width 349 height 23
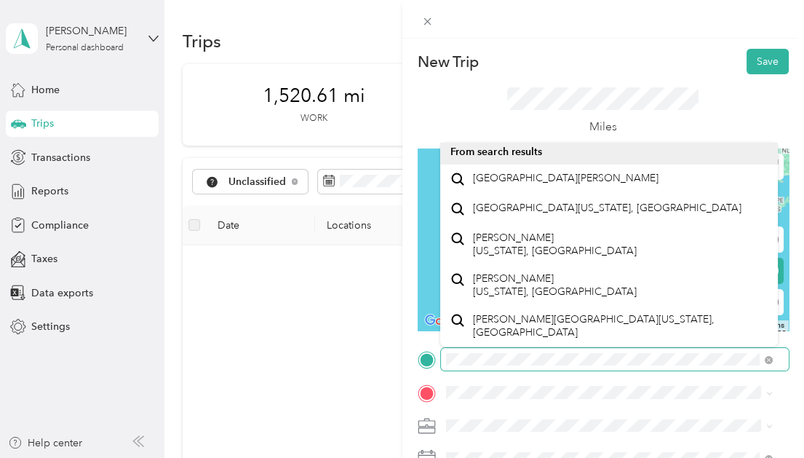
scroll to position [25, 0]
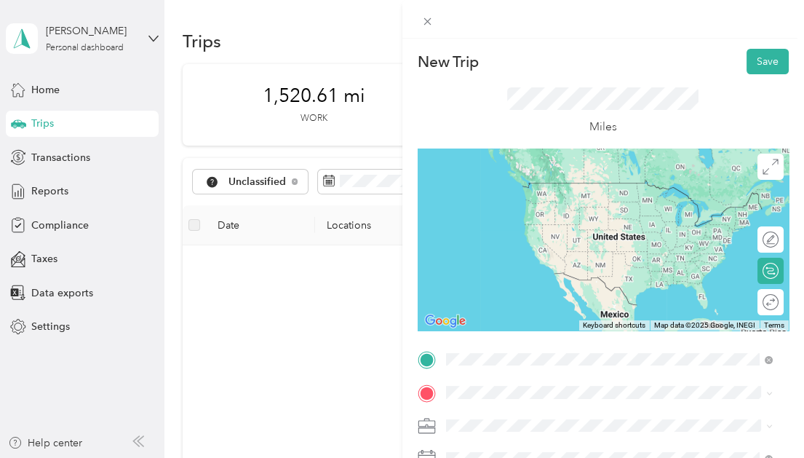
click at [539, 198] on div "TEAM [PERSON_NAME] & WILL [STREET_ADDRESS][US_STATE]" at bounding box center [559, 199] width 173 height 36
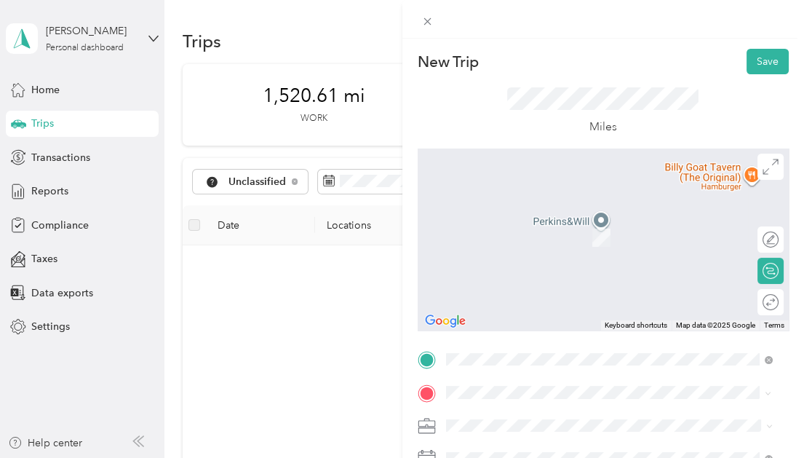
click at [543, 277] on span "[STREET_ADDRESS][PERSON_NAME]" at bounding box center [559, 283] width 173 height 12
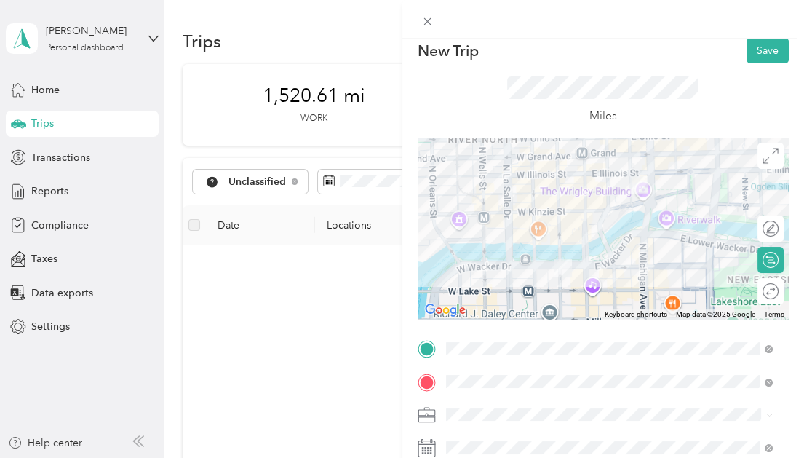
scroll to position [0, 0]
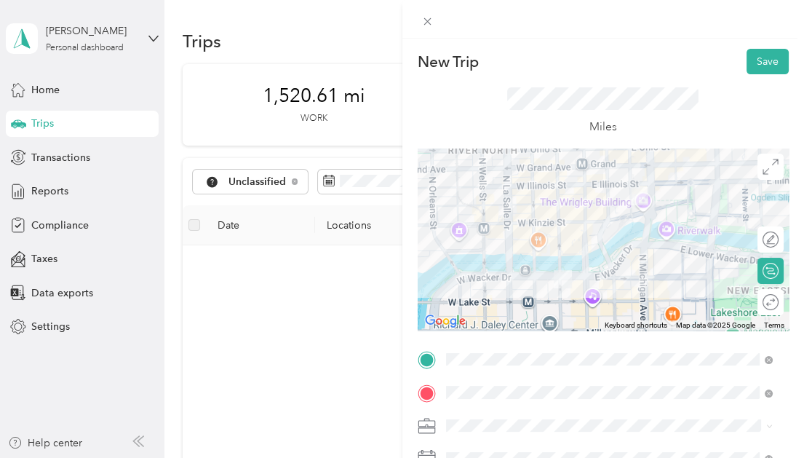
click at [764, 60] on button "Save" at bounding box center [768, 61] width 42 height 25
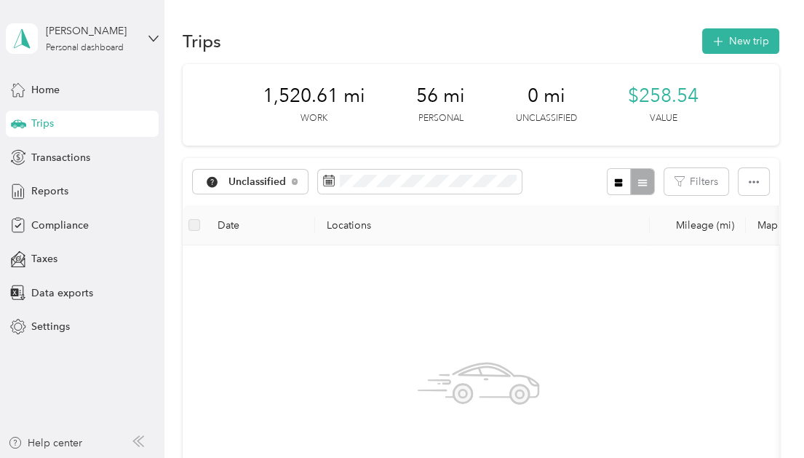
click at [740, 46] on button "New trip" at bounding box center [741, 40] width 77 height 25
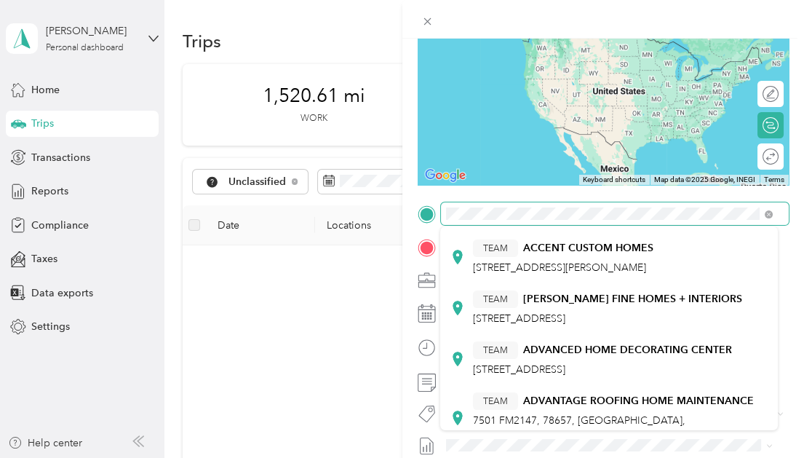
scroll to position [364, 0]
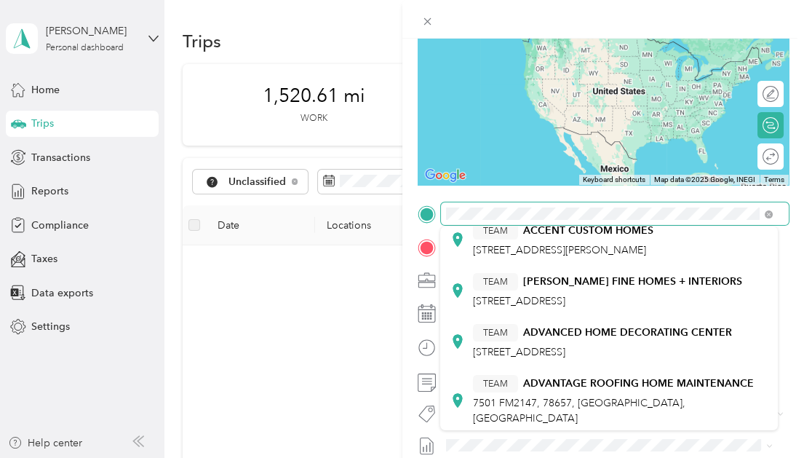
click at [211, 178] on div "New Trip Save This trip cannot be edited because it is either under review, app…" at bounding box center [402, 229] width 804 height 458
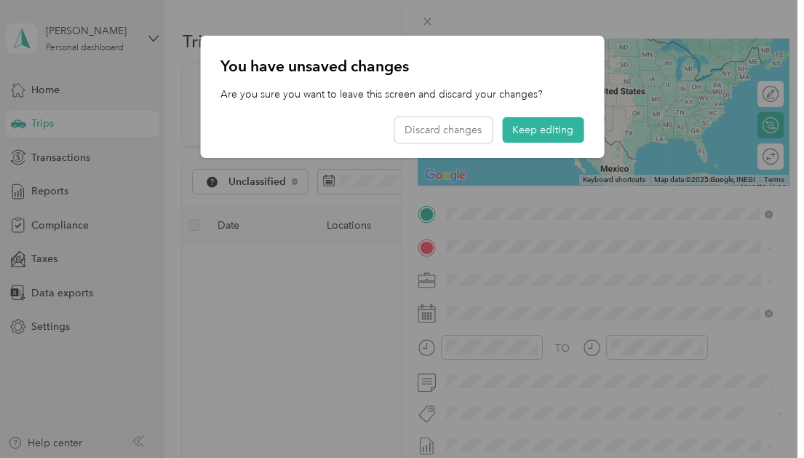
click at [545, 130] on button "Keep editing" at bounding box center [543, 129] width 82 height 25
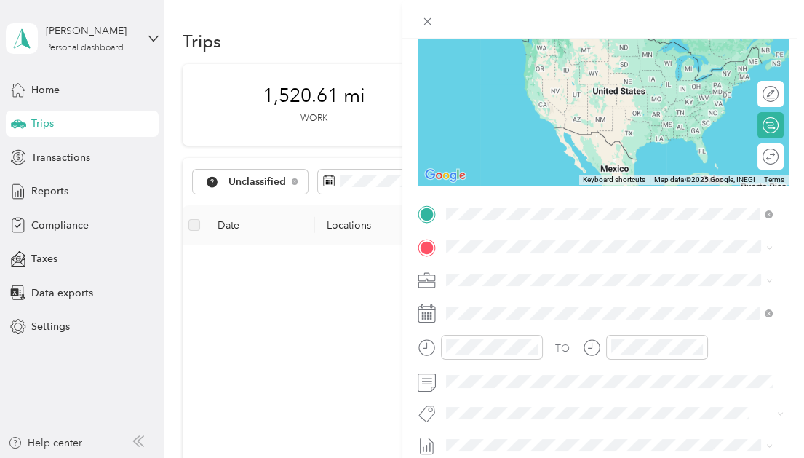
click at [557, 294] on div "Home [STREET_ADDRESS]" at bounding box center [519, 280] width 92 height 31
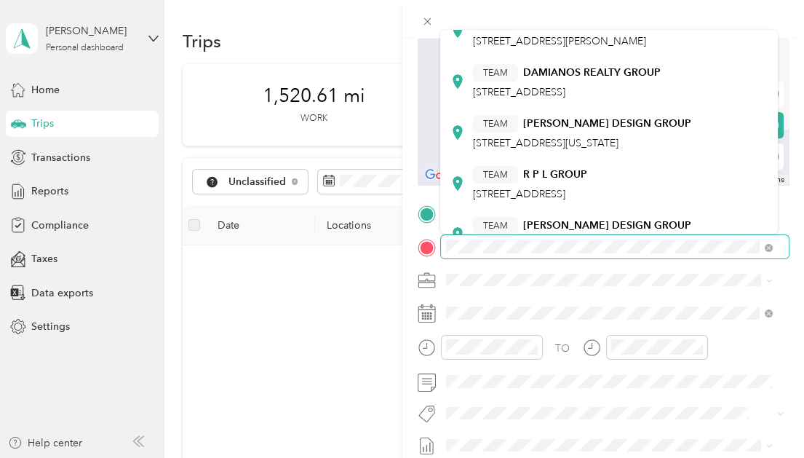
scroll to position [73, 0]
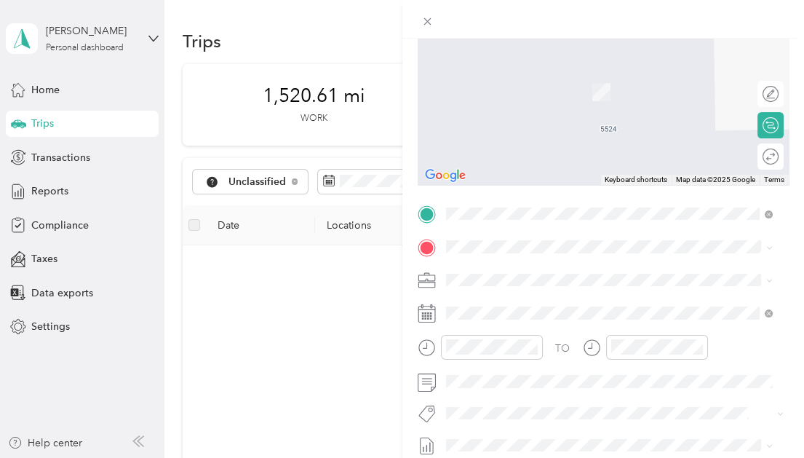
click at [553, 322] on div "[PERSON_NAME] group [STREET_ADDRESS][PERSON_NAME]" at bounding box center [559, 306] width 173 height 31
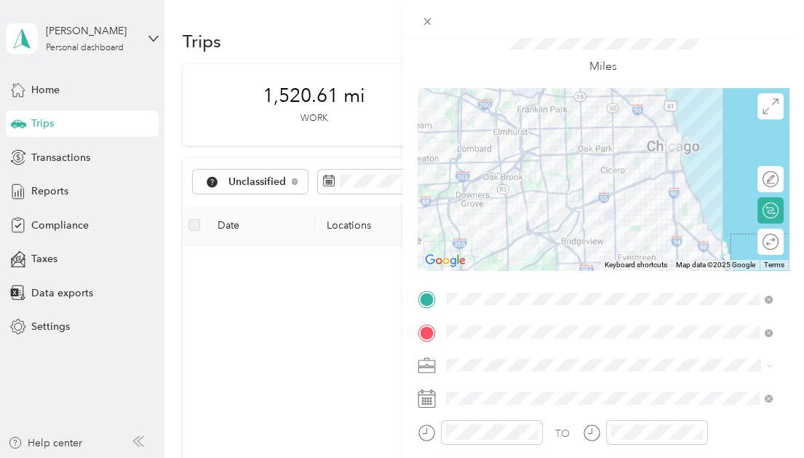
scroll to position [0, 0]
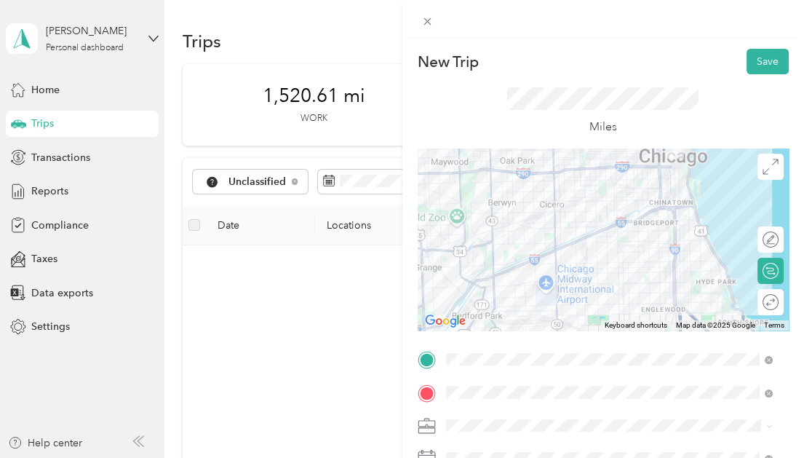
click at [762, 54] on button "Save" at bounding box center [768, 61] width 42 height 25
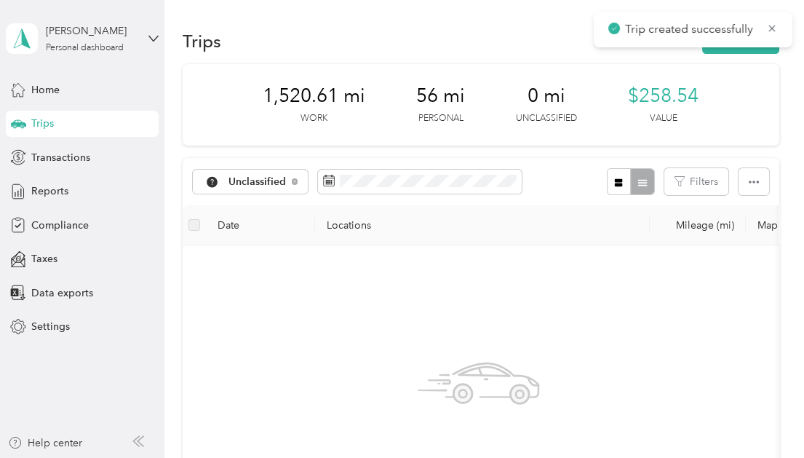
click at [743, 49] on button "New trip" at bounding box center [741, 40] width 77 height 25
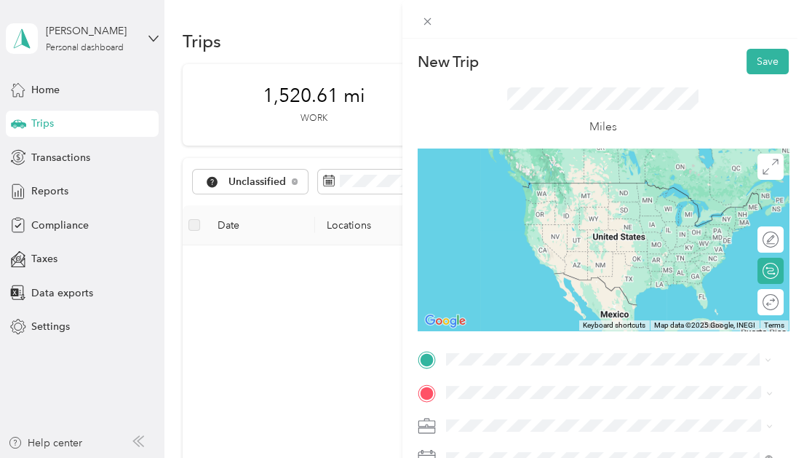
click at [547, 250] on div "[PERSON_NAME] group [STREET_ADDRESS][PERSON_NAME]" at bounding box center [559, 241] width 173 height 31
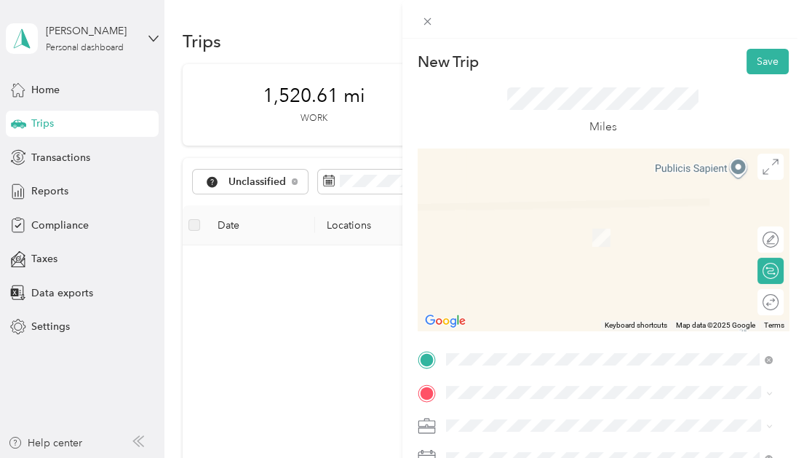
click at [547, 240] on span "[STREET_ADDRESS]" at bounding box center [519, 235] width 92 height 12
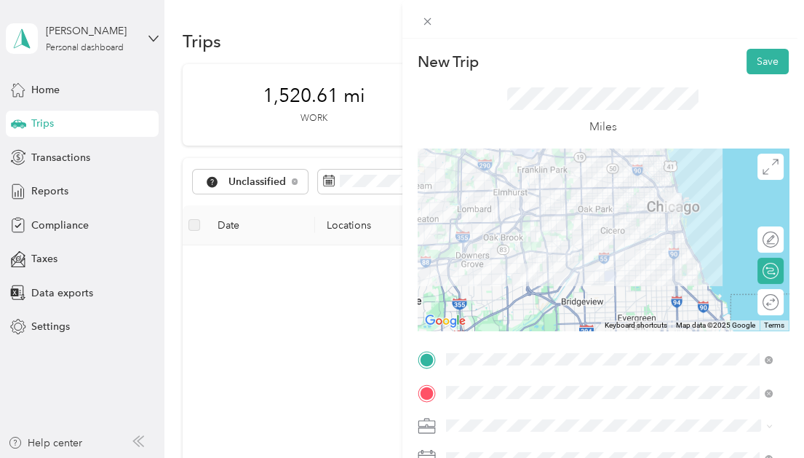
click at [747, 59] on button "Save" at bounding box center [768, 61] width 42 height 25
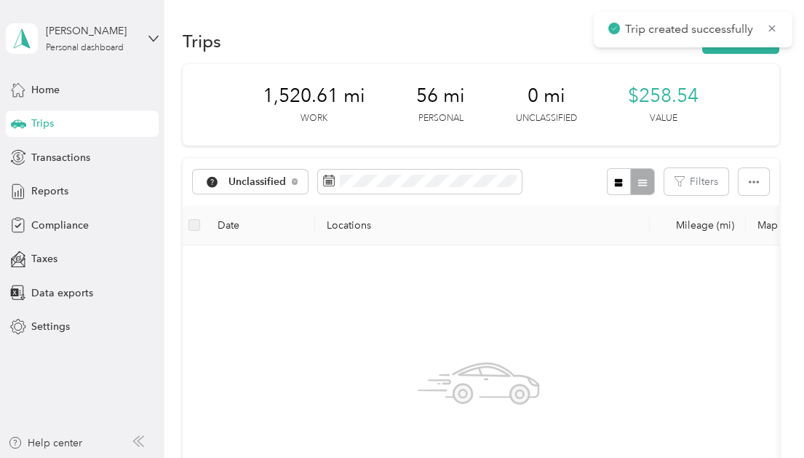
click at [53, 159] on span "Transactions" at bounding box center [60, 157] width 59 height 15
